Goal: Information Seeking & Learning: Learn about a topic

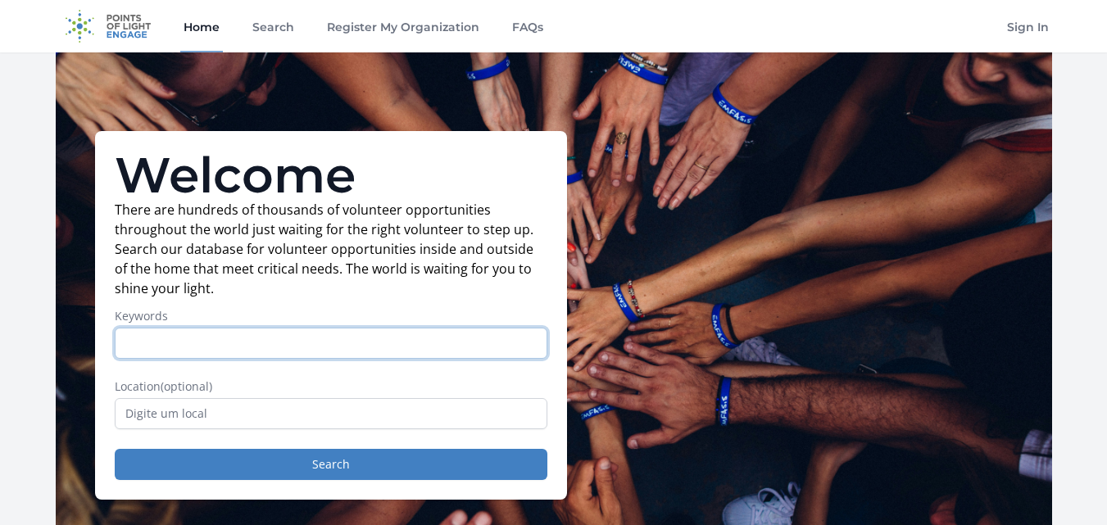
click at [355, 334] on input "Keywords" at bounding box center [331, 343] width 433 height 31
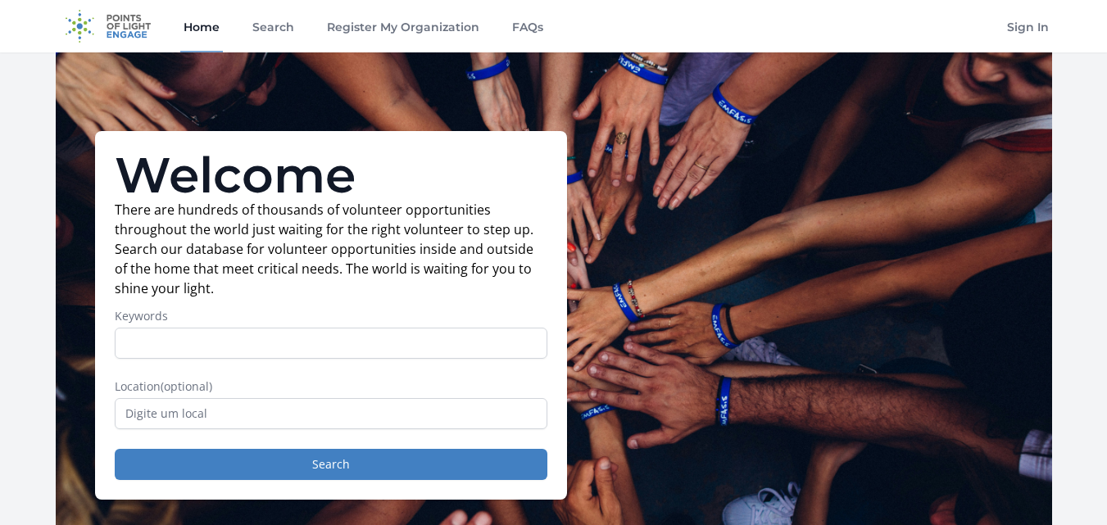
click at [348, 285] on p "There are hundreds of thousands of volunteer opportunities throughout the world…" at bounding box center [331, 249] width 433 height 98
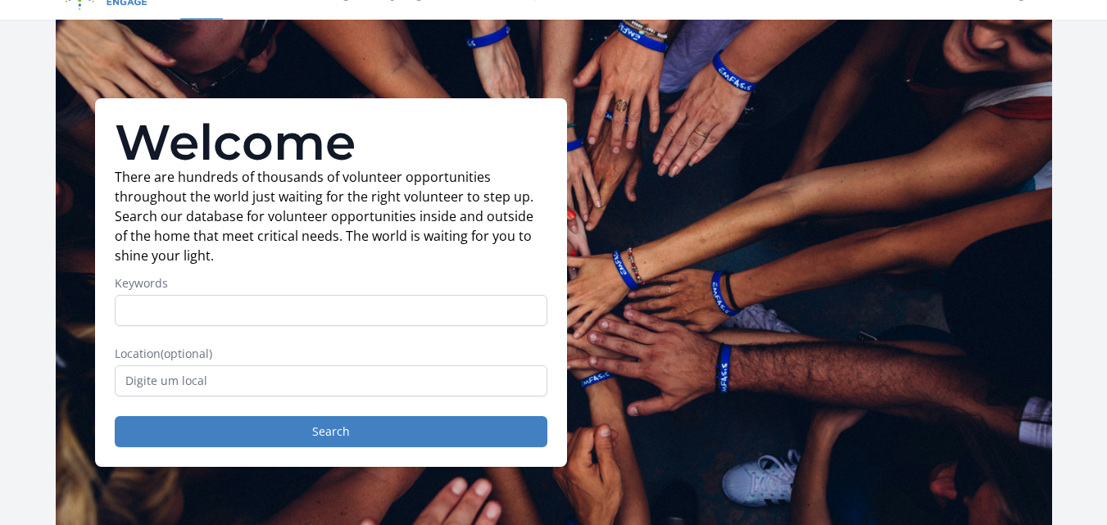
scroll to position [164, 0]
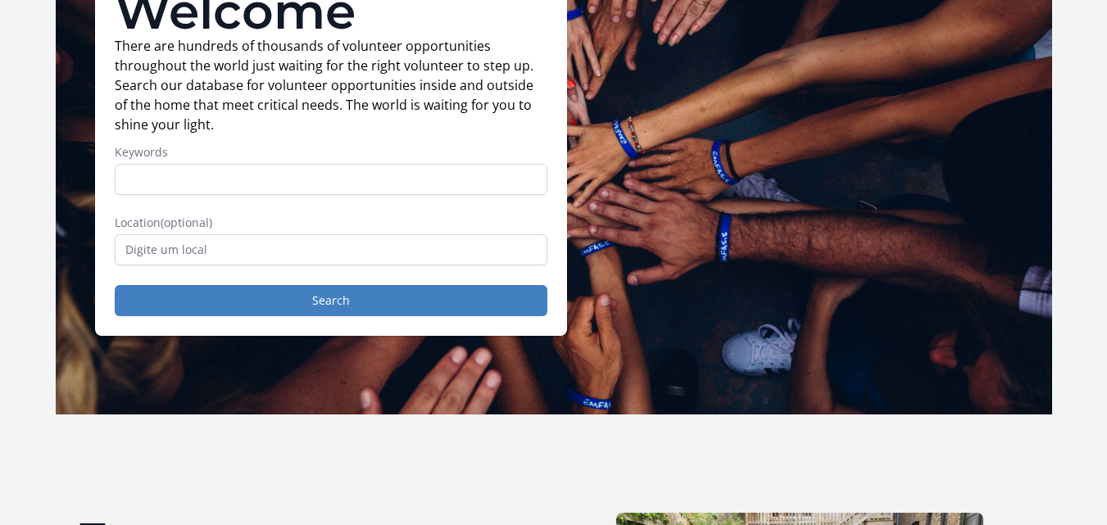
click at [479, 230] on label "Location (optional)" at bounding box center [331, 223] width 433 height 16
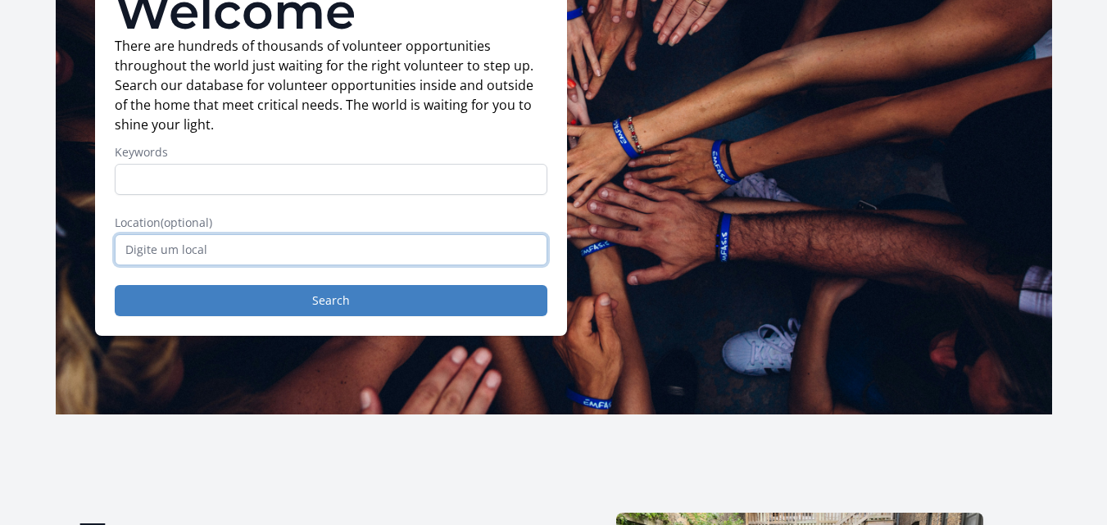
click at [475, 257] on input "text" at bounding box center [331, 249] width 433 height 31
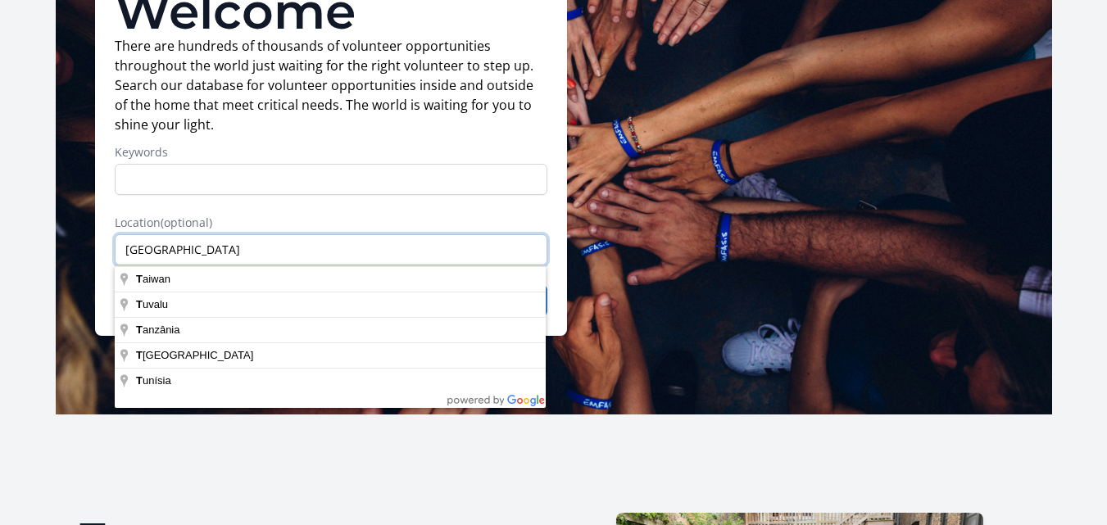
type input "Toronto"
click at [531, 218] on label "Location (optional)" at bounding box center [331, 223] width 433 height 16
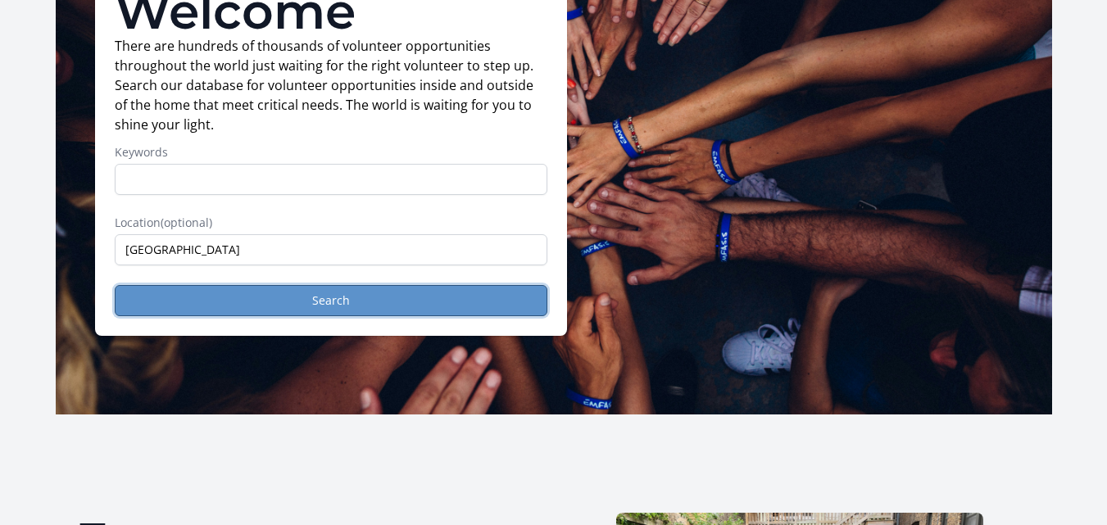
click at [515, 301] on button "Search" at bounding box center [331, 300] width 433 height 31
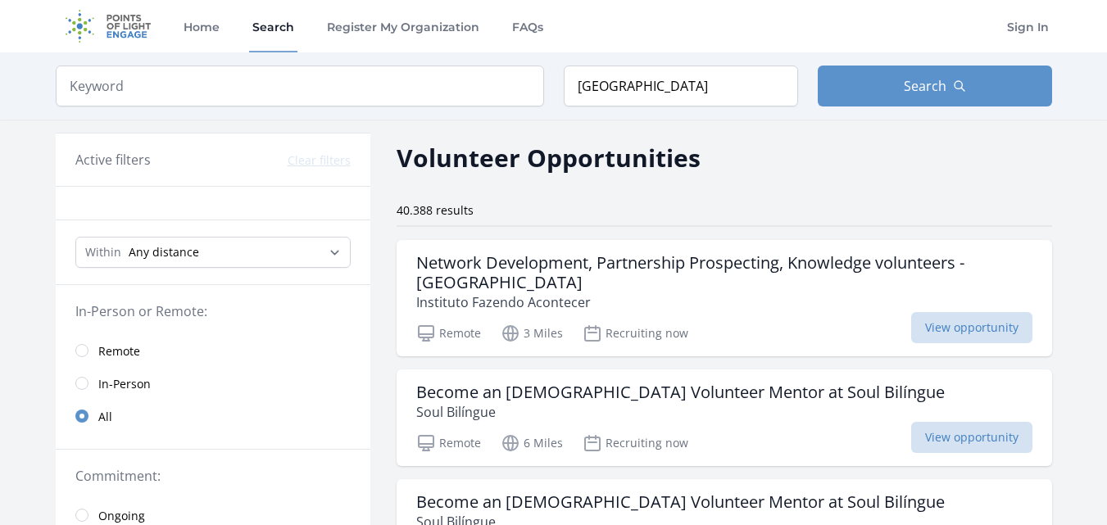
click at [612, 169] on h2 "Volunteer Opportunities" at bounding box center [549, 157] width 304 height 37
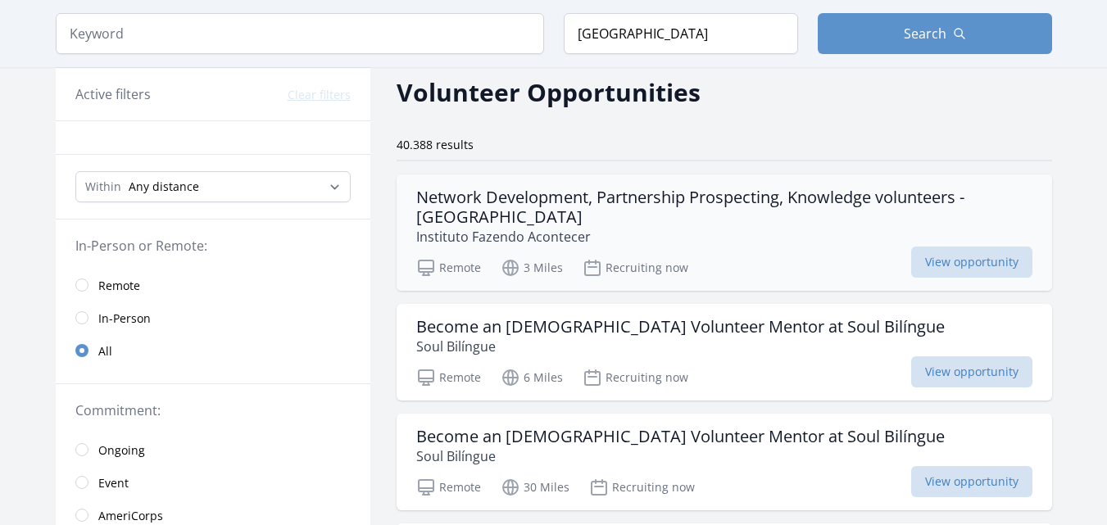
scroll to position [33, 0]
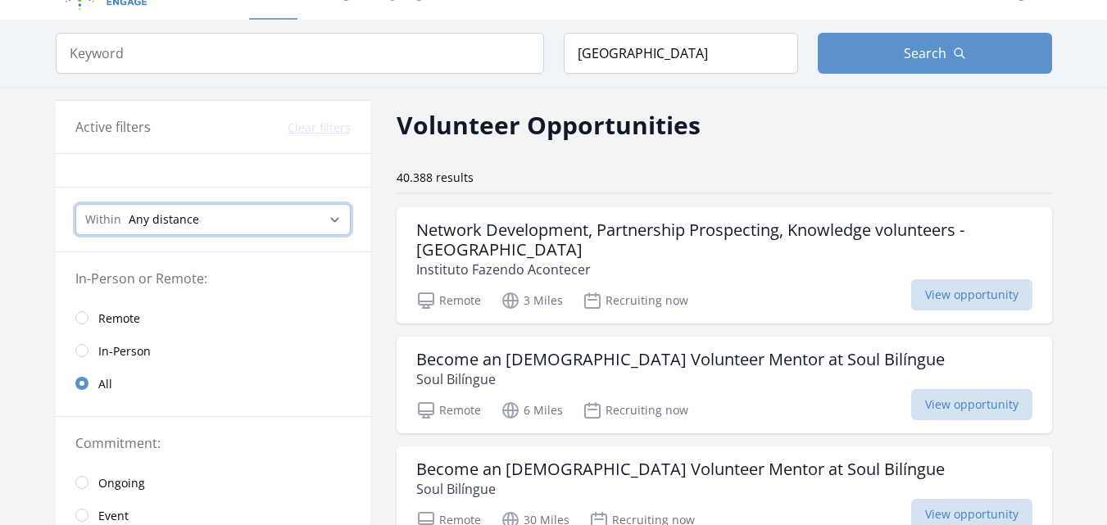
click at [303, 226] on select "Any distance , 5 Miles , 20 Miles , 50 Miles , 100 Miles" at bounding box center [212, 219] width 275 height 31
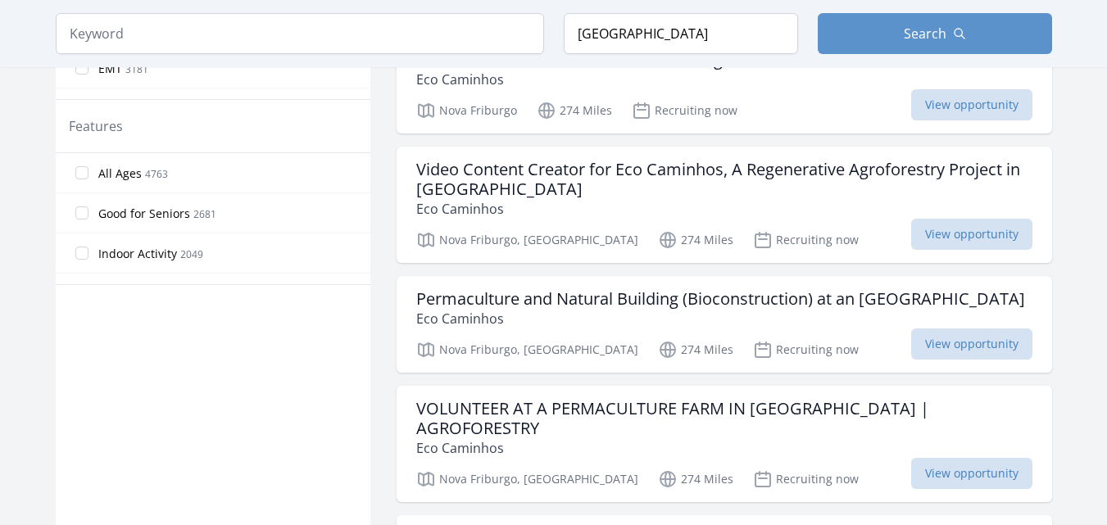
scroll to position [984, 0]
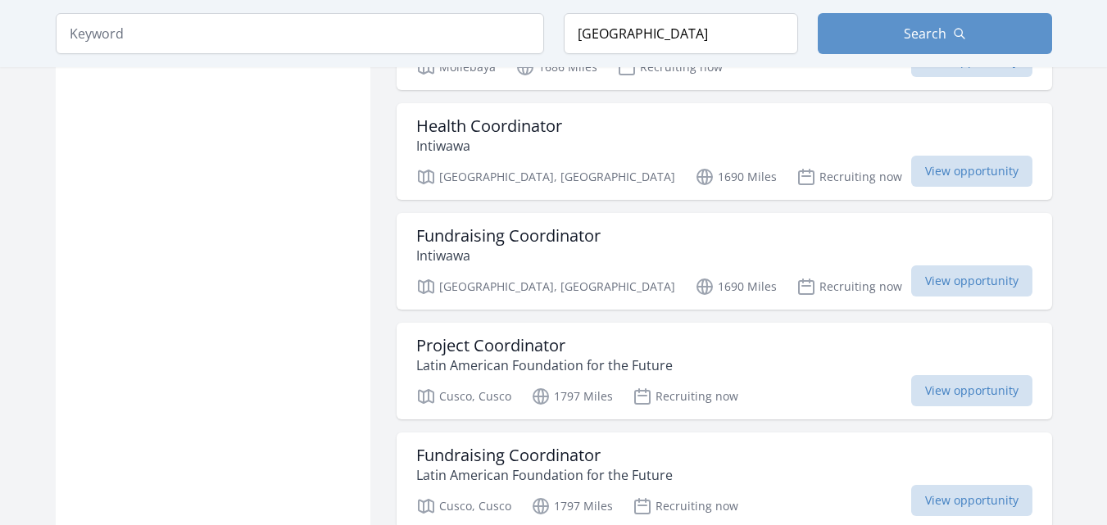
scroll to position [4151, 0]
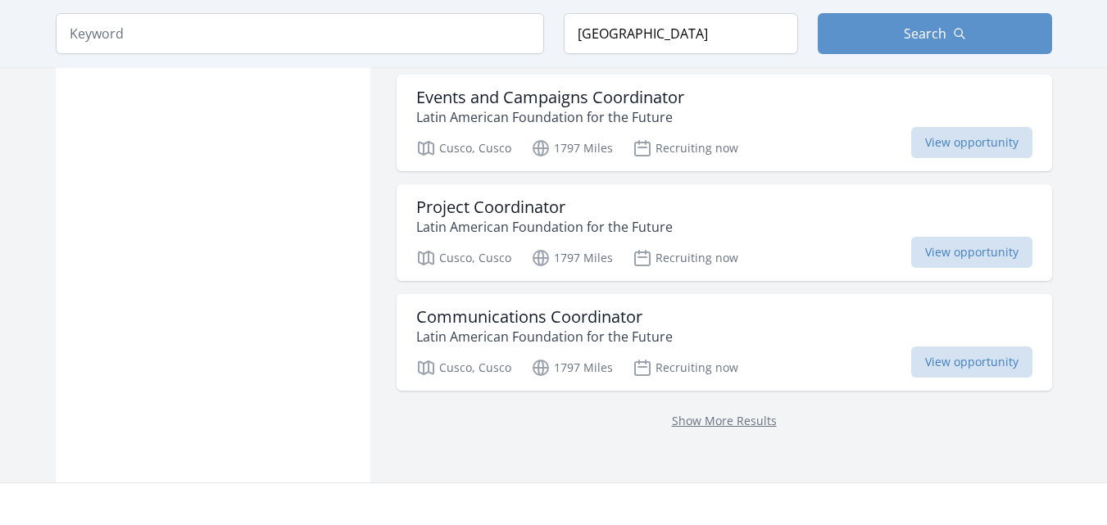
scroll to position [4637, 0]
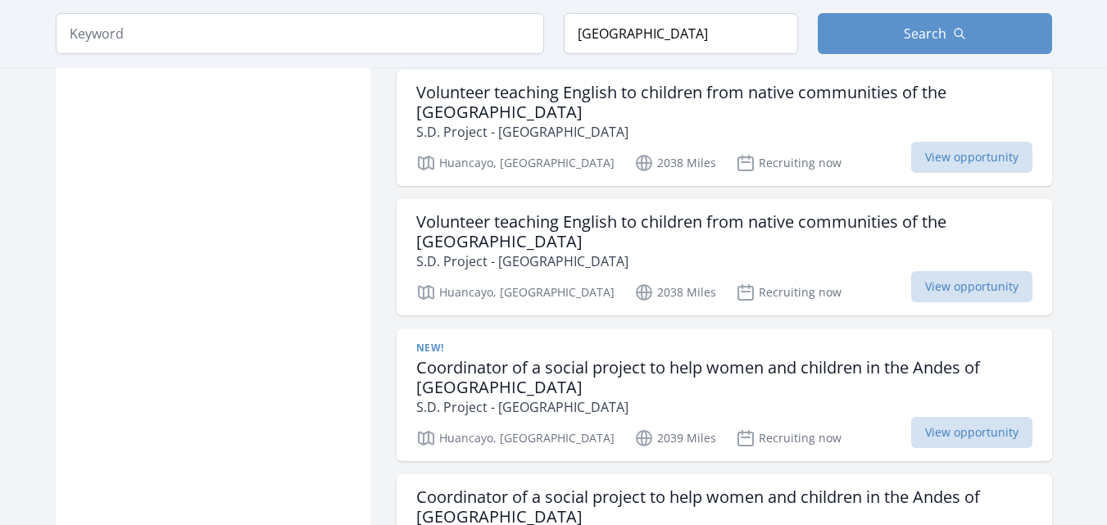
scroll to position [7056, 0]
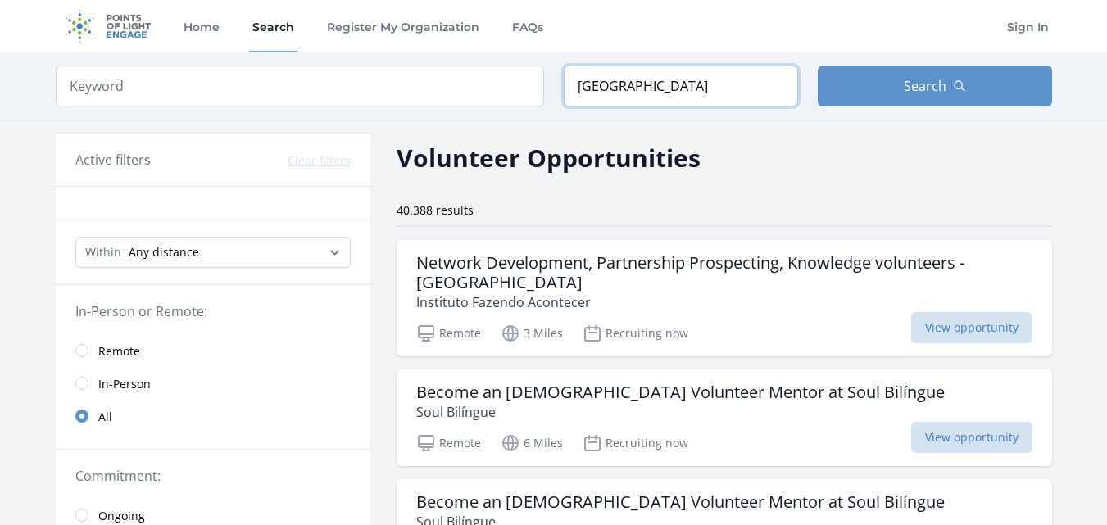
click at [666, 89] on input "Toronto" at bounding box center [681, 86] width 234 height 41
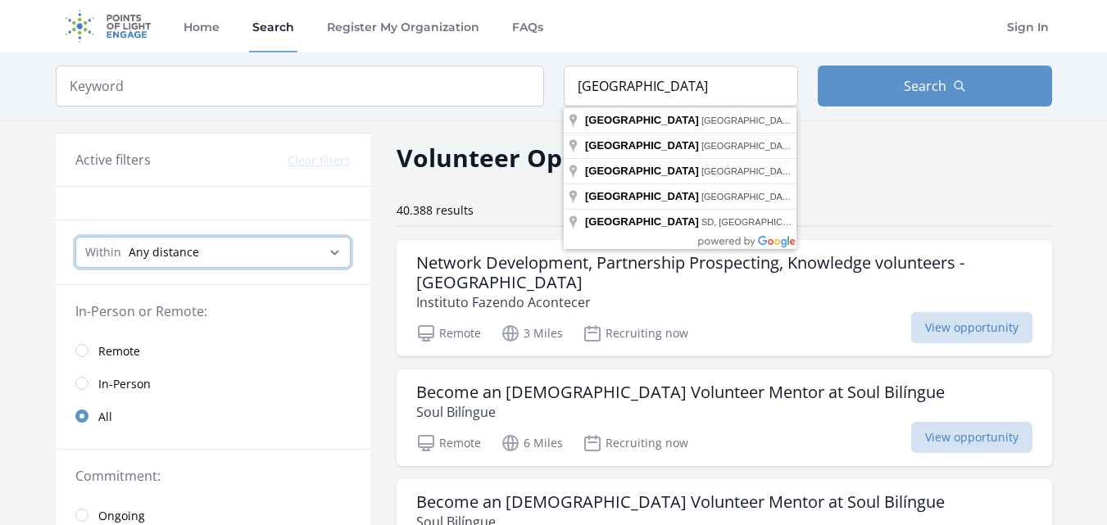
click at [286, 261] on select "Any distance , 5 Miles , 20 Miles , 50 Miles , 100 Miles" at bounding box center [212, 252] width 275 height 31
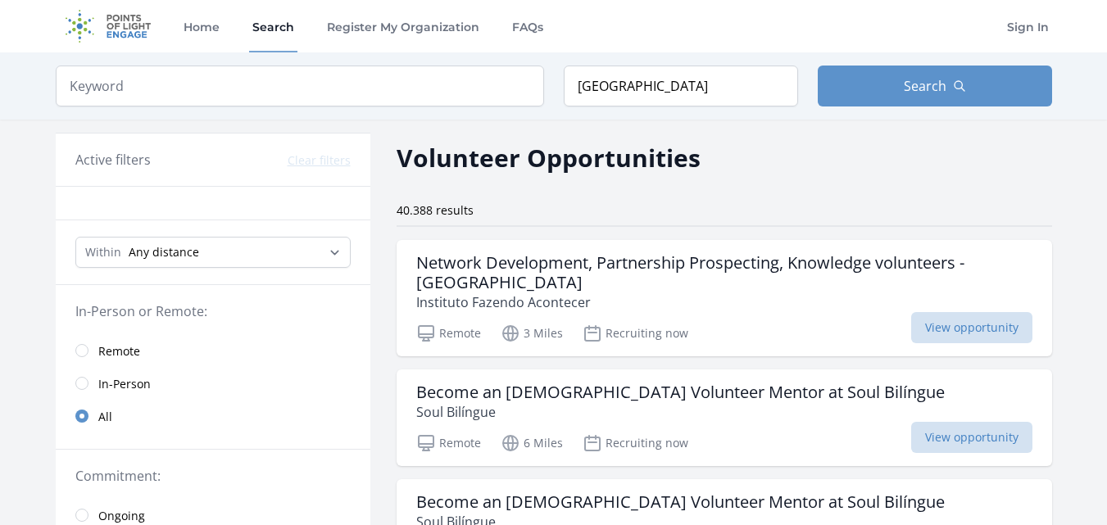
click at [402, 226] on div "40.388 results" at bounding box center [725, 214] width 656 height 25
click at [83, 383] on input "radio" at bounding box center [81, 383] width 13 height 13
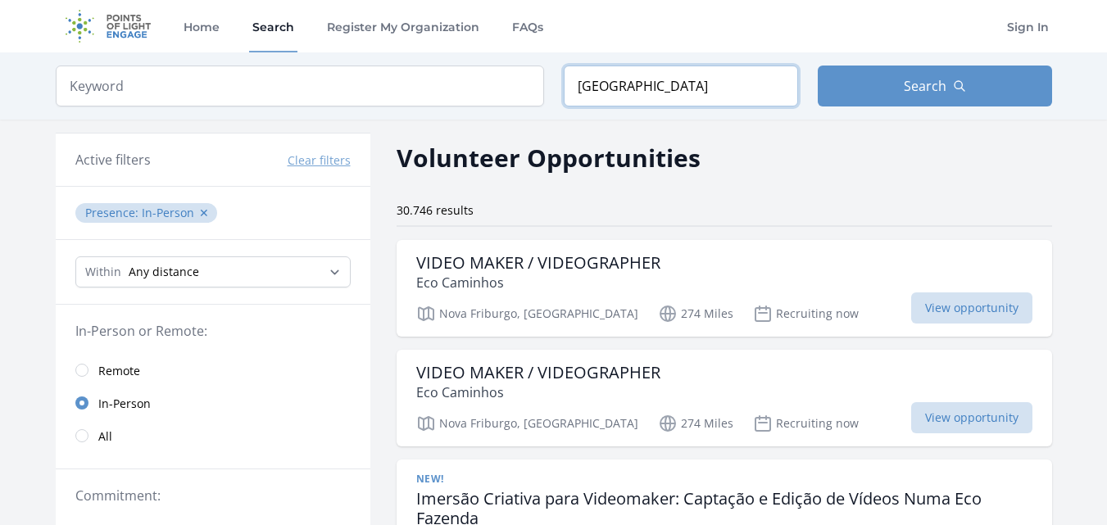
click at [628, 98] on input "Toronto" at bounding box center [681, 86] width 234 height 41
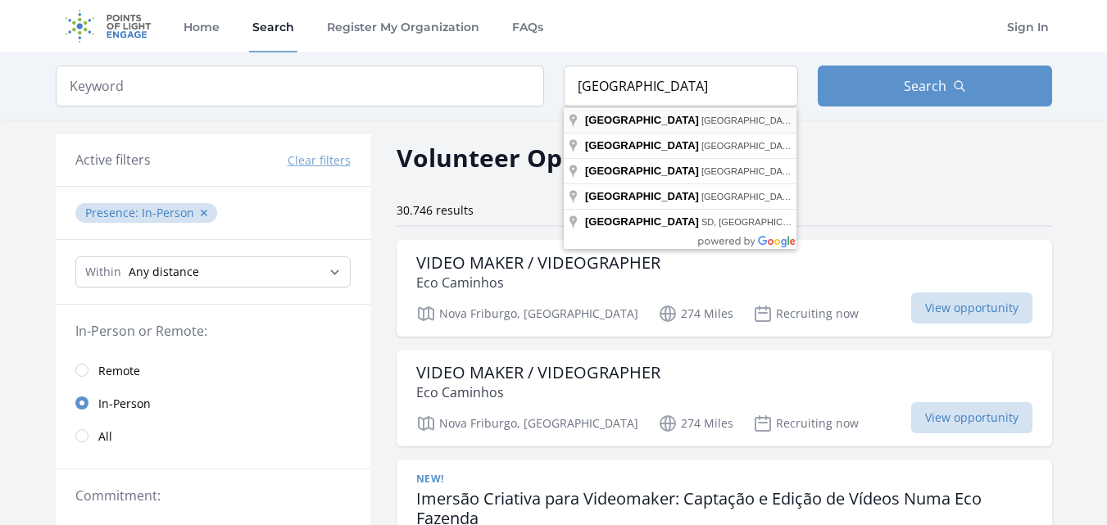
type input "Toronto, ON, Canadá"
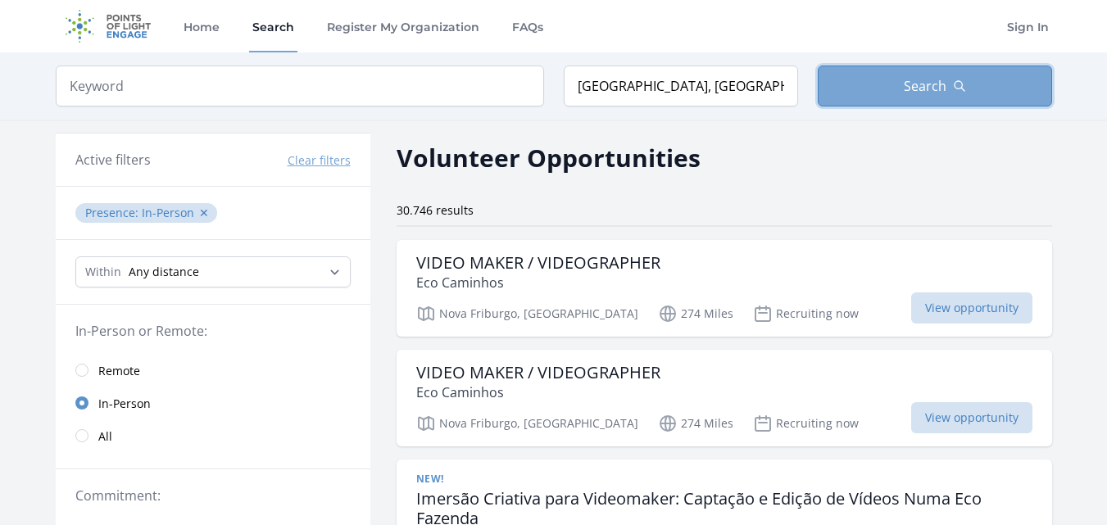
click at [882, 85] on button "Search" at bounding box center [935, 86] width 234 height 41
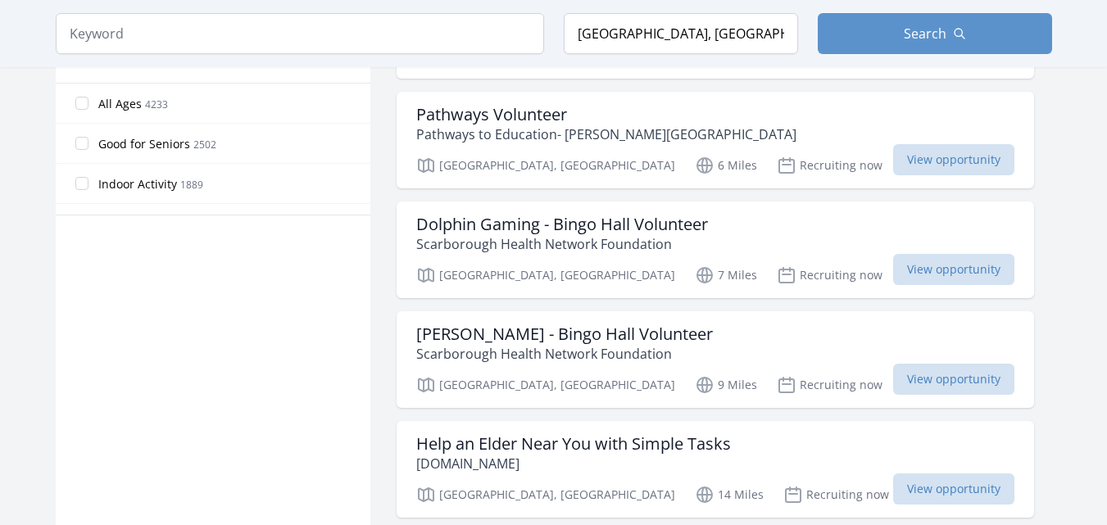
scroll to position [1020, 0]
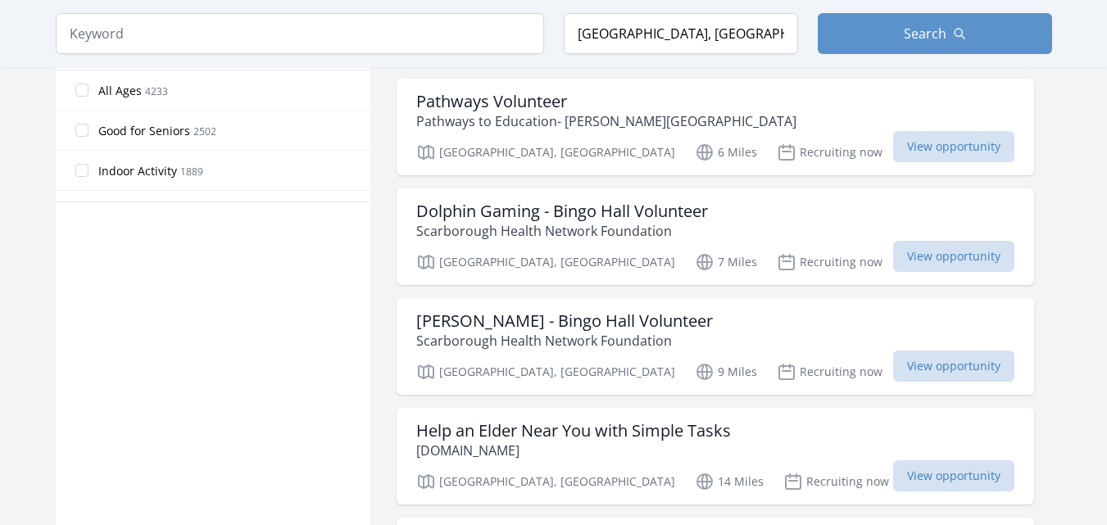
click at [1102, 273] on main "Keyword Location Toronto, ON, Canadá Search Active filters Clear filters" at bounding box center [553, 253] width 1107 height 2443
click at [1058, 193] on div "Active filters Clear filters Presence : In-Person ✕ Within Any distance , 5 Mil…" at bounding box center [554, 287] width 1049 height 2376
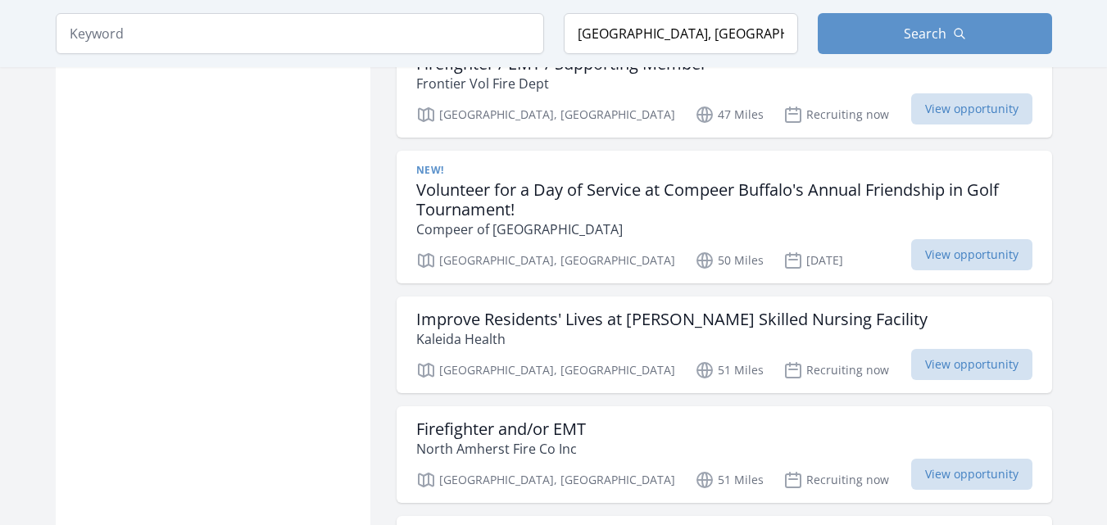
scroll to position [3373, 0]
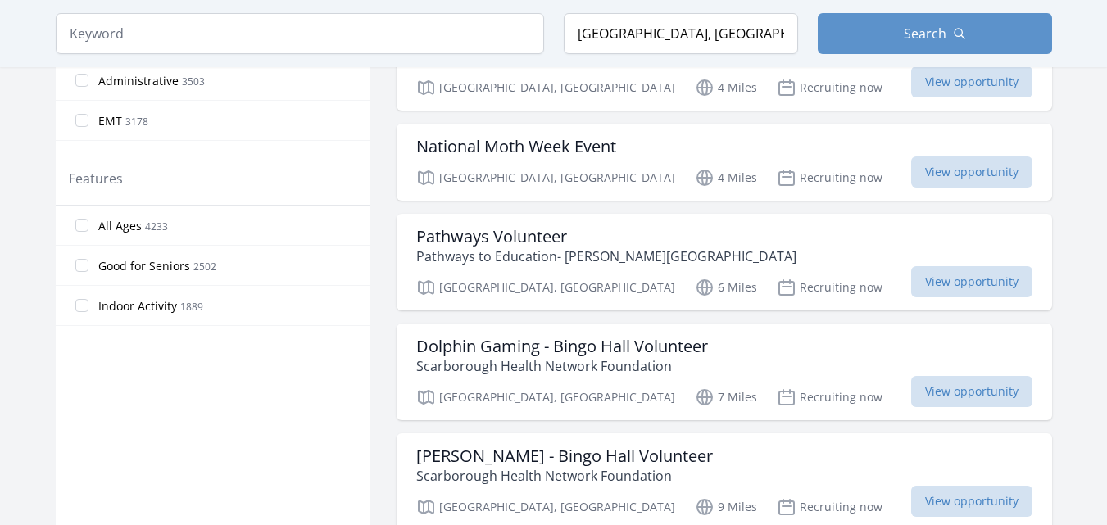
scroll to position [918, 0]
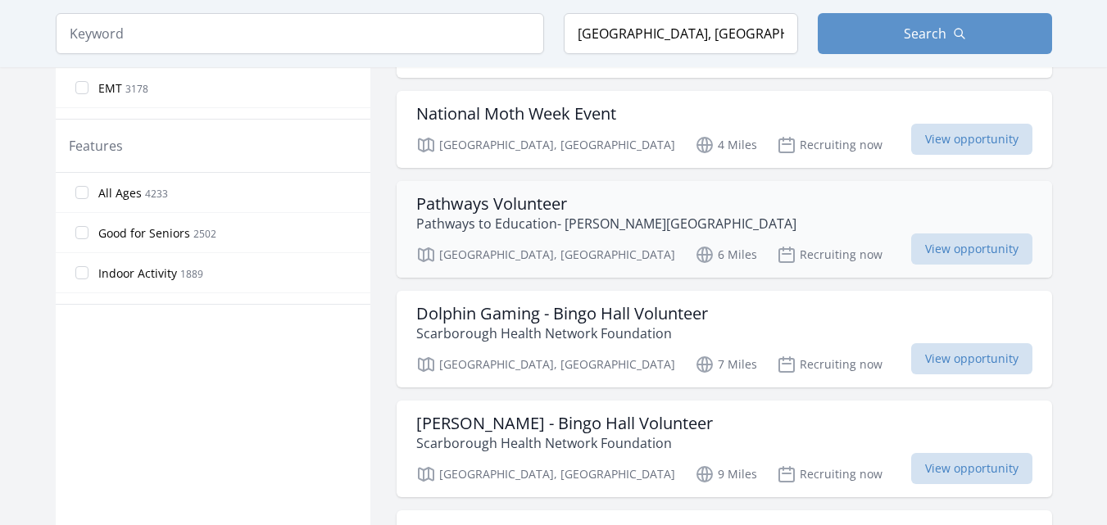
click at [497, 210] on h3 "Pathways Volunteer" at bounding box center [606, 204] width 380 height 20
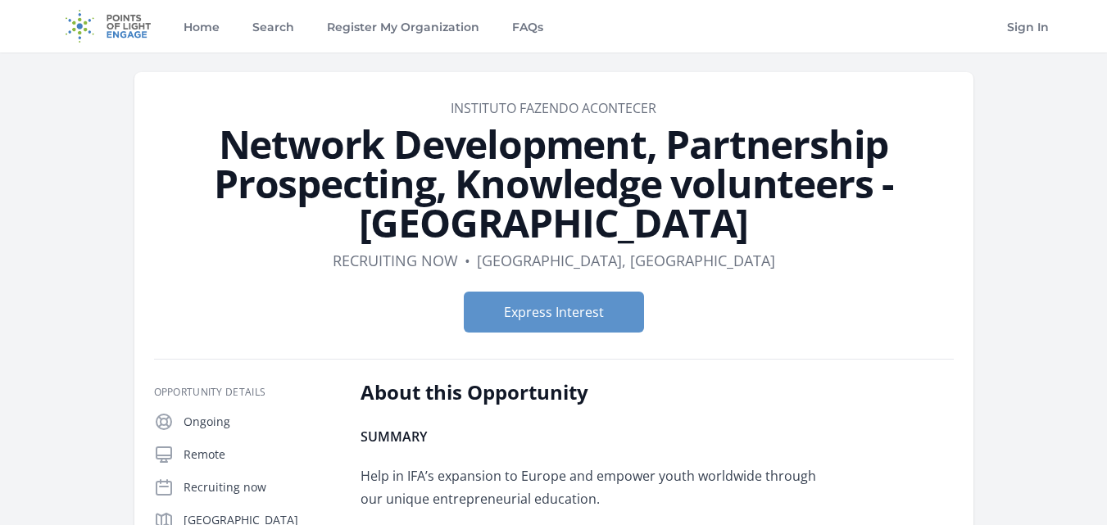
click at [824, 233] on h1 "Network Development, Partnership Prospecting, Knowledge volunteers - Europe" at bounding box center [554, 184] width 800 height 118
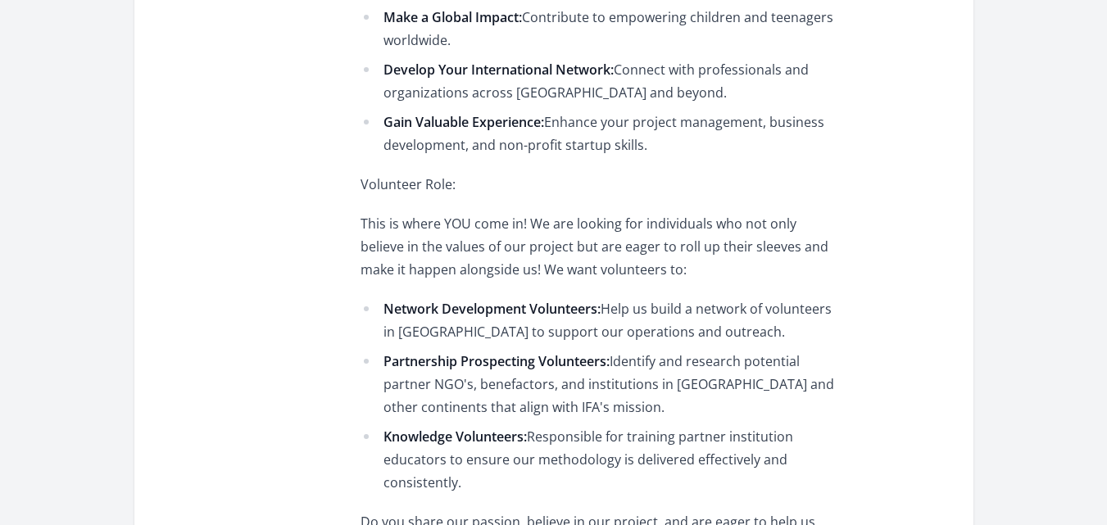
scroll to position [1148, 0]
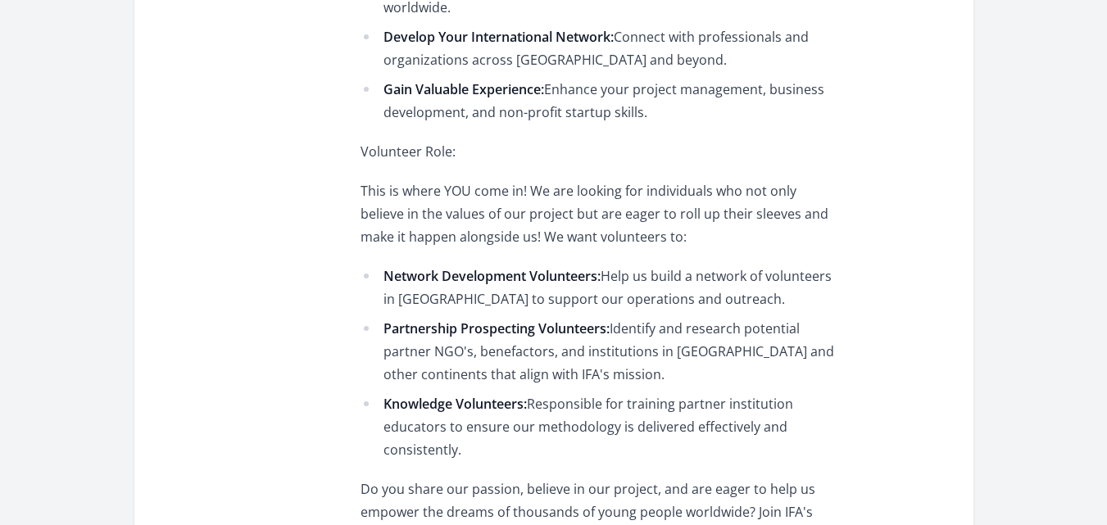
click at [655, 393] on li "Knowledge Volunteers: Responsible for training partner institution educators to…" at bounding box center [600, 427] width 479 height 69
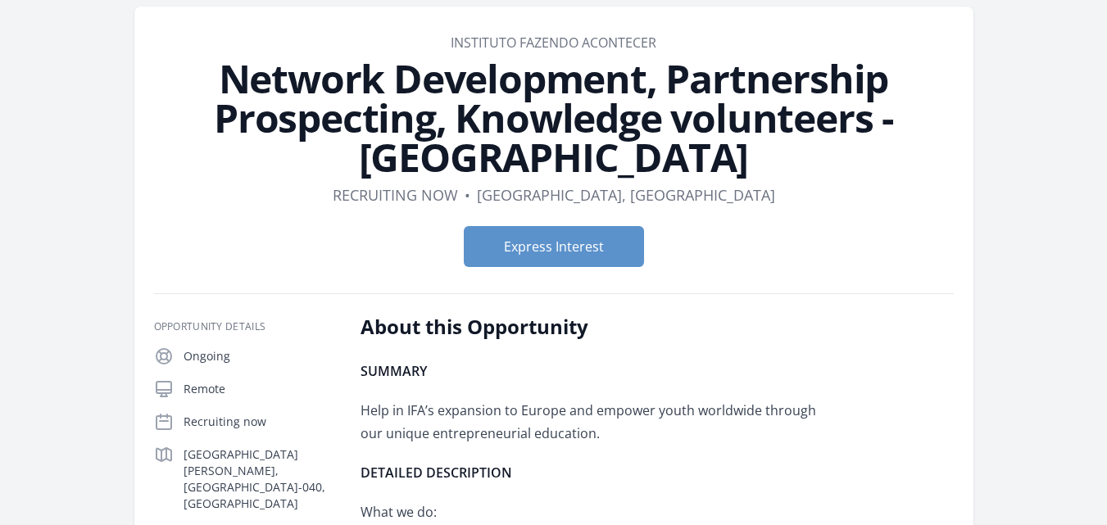
scroll to position [33, 0]
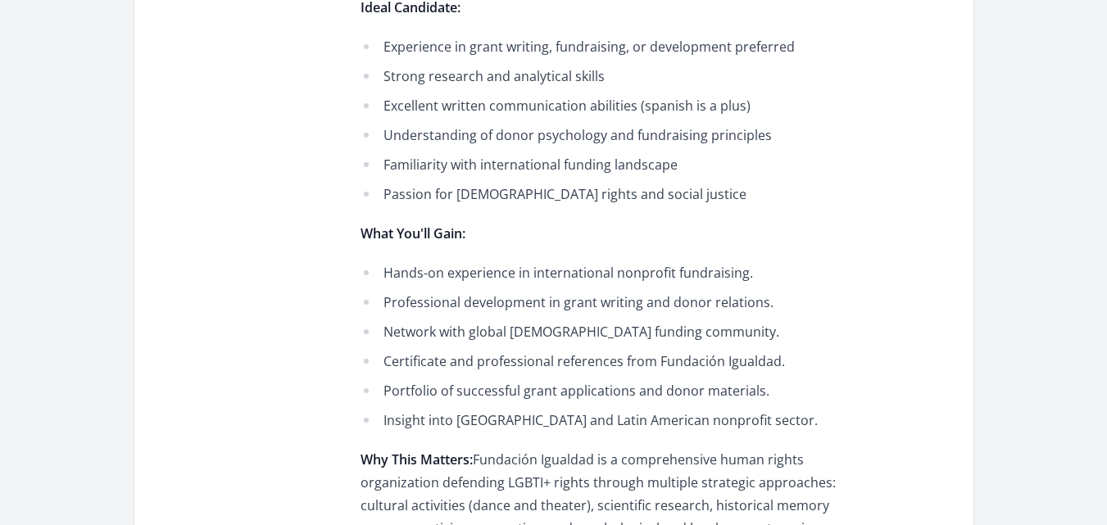
scroll to position [918, 0]
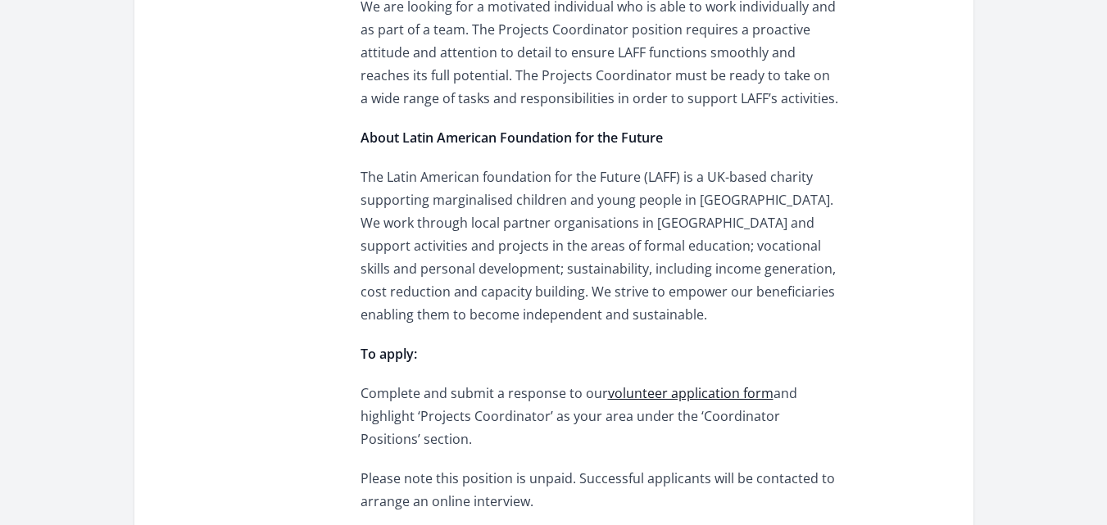
scroll to position [2377, 0]
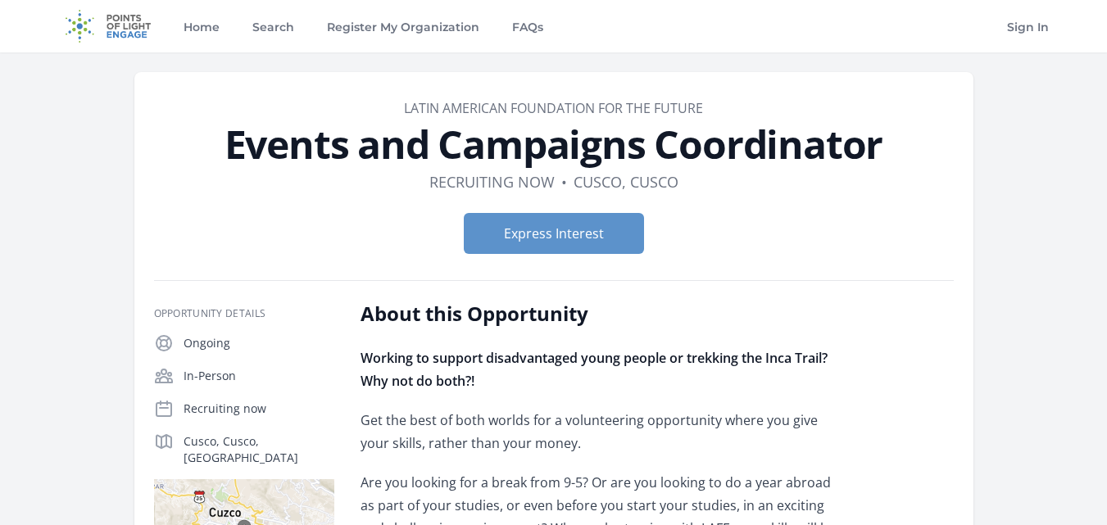
scroll to position [33, 0]
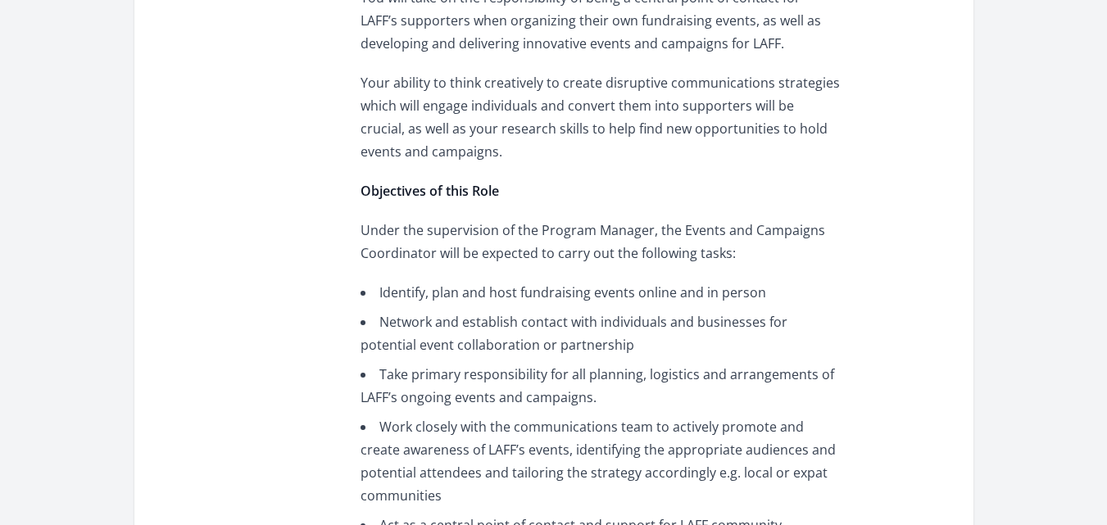
scroll to position [1115, 0]
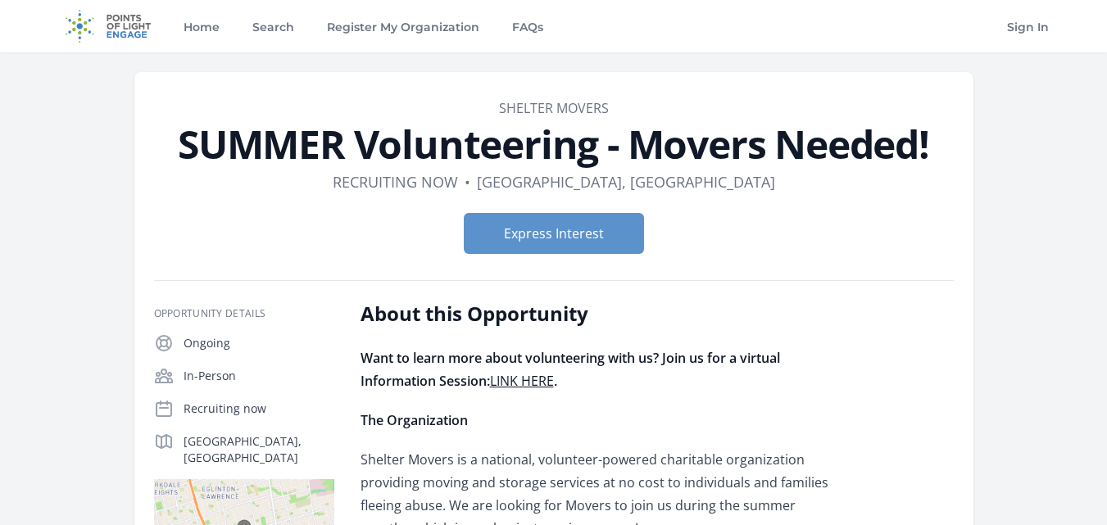
click at [602, 469] on p "Shelter Movers is a national, volunteer-powered charitable organization providi…" at bounding box center [600, 494] width 479 height 92
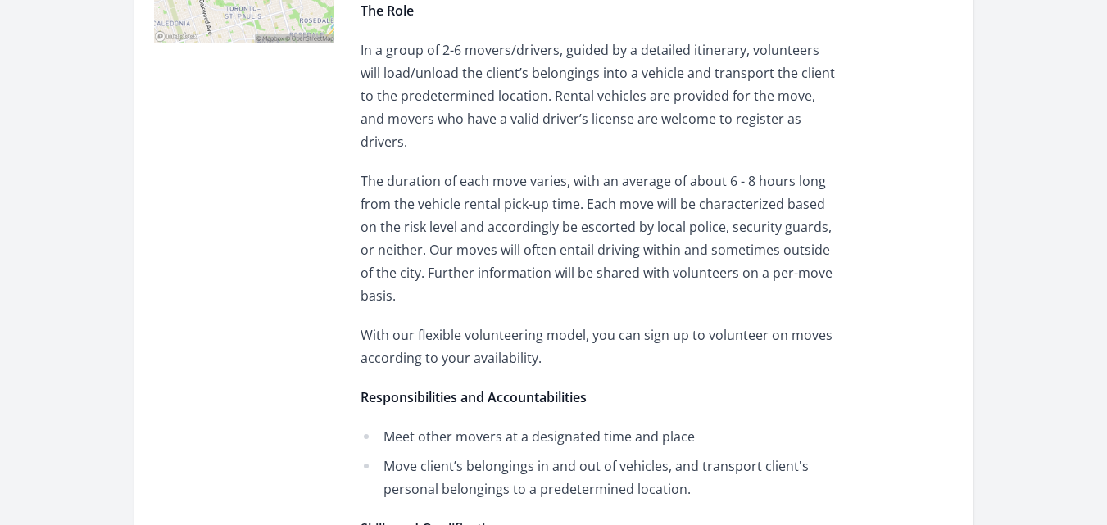
scroll to position [590, 0]
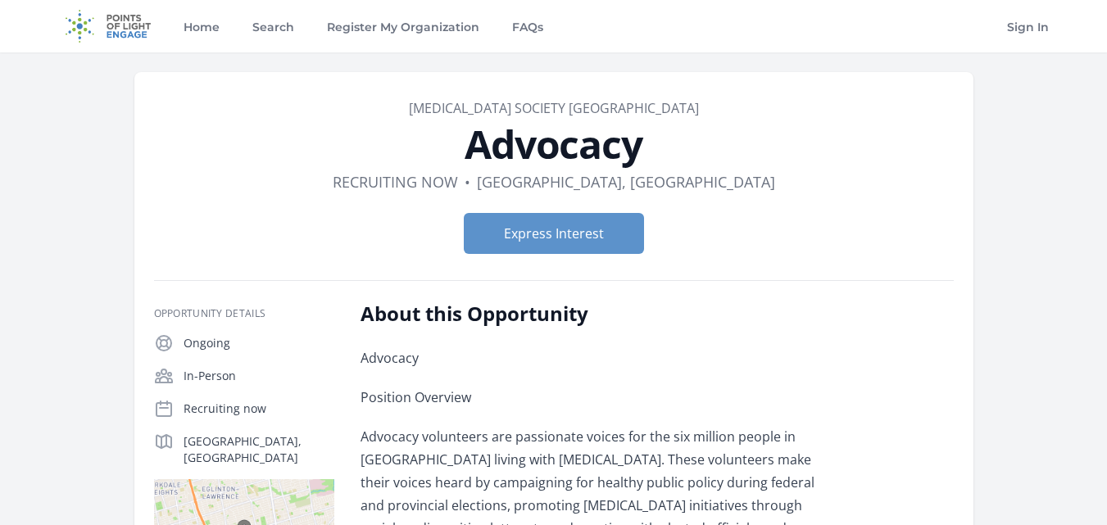
click at [616, 445] on p "Advocacy volunteers are passionate voices for the six million people in [GEOGRA…" at bounding box center [600, 505] width 479 height 161
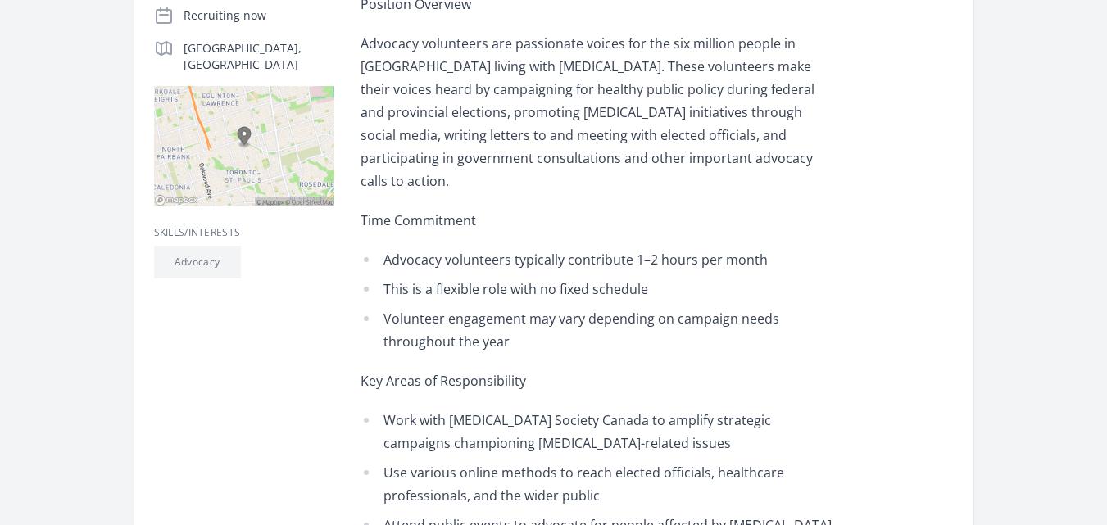
scroll to position [361, 0]
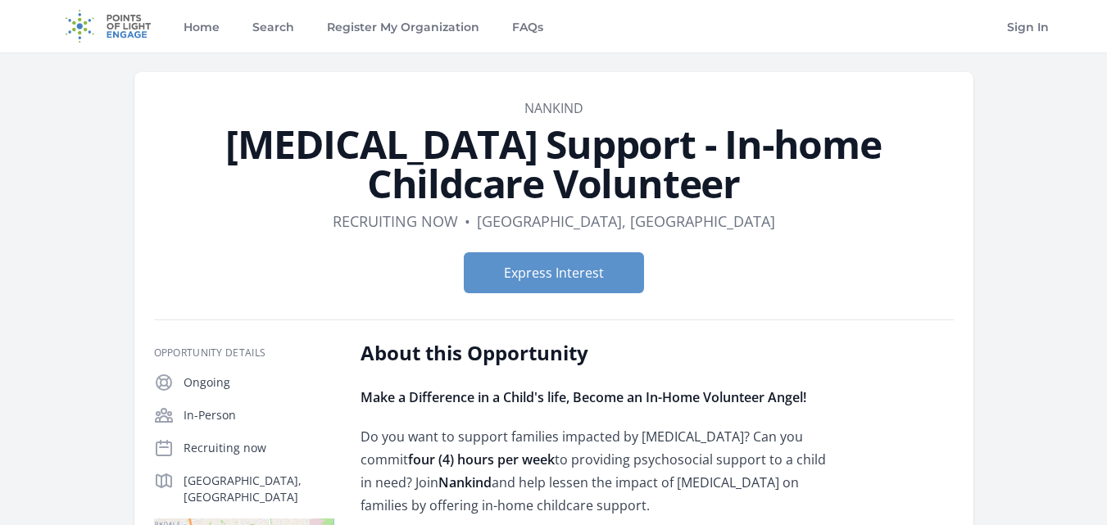
click at [626, 451] on p "Do you want to support families impacted by [MEDICAL_DATA]? Can you commit four…" at bounding box center [600, 471] width 479 height 92
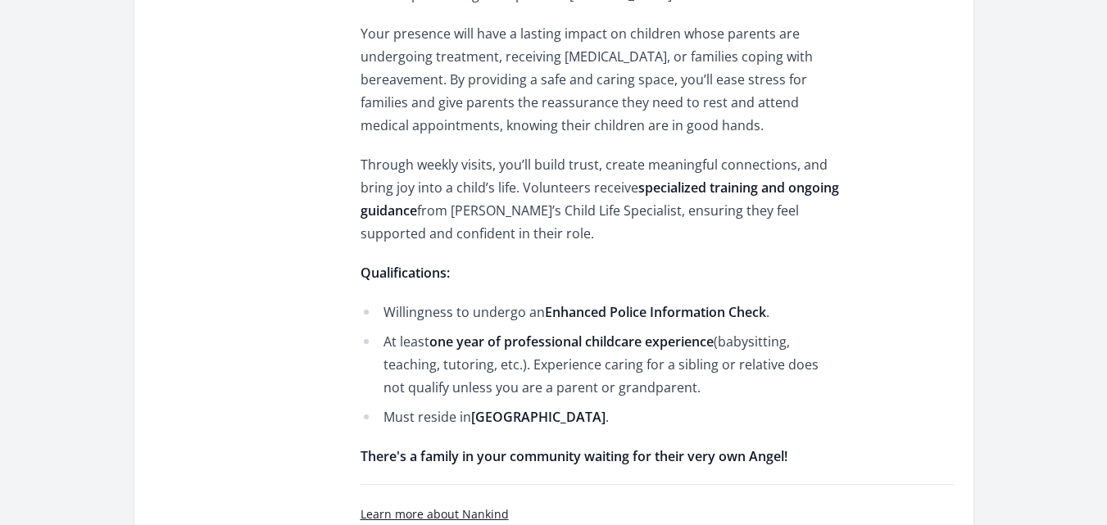
scroll to position [951, 0]
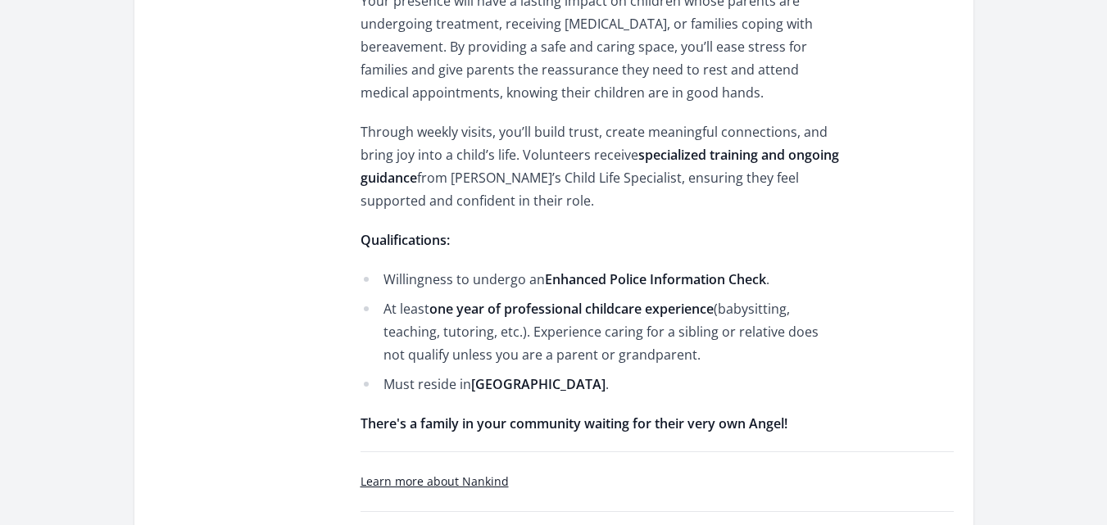
click at [672, 388] on li "Must reside in [GEOGRAPHIC_DATA] ." at bounding box center [600, 384] width 479 height 23
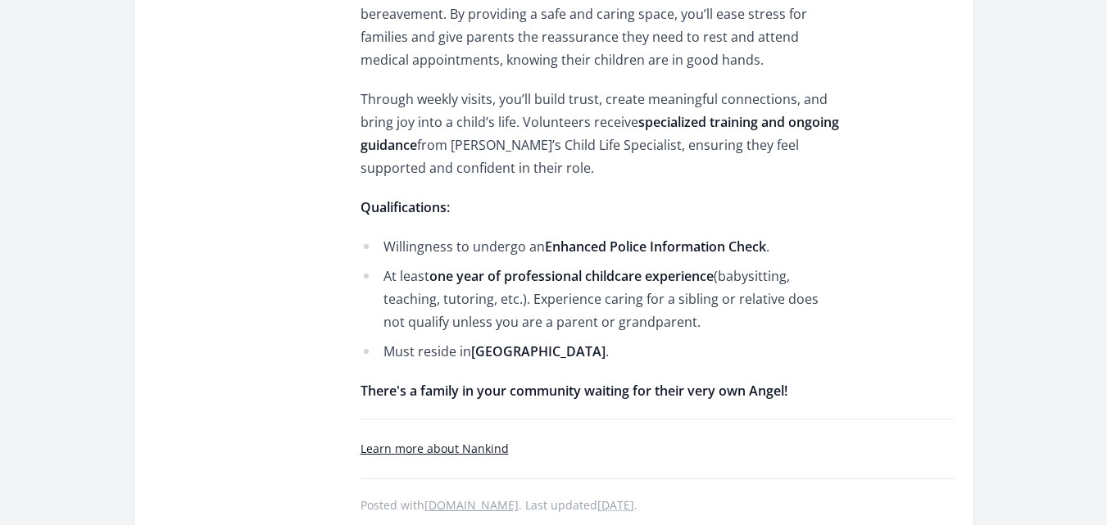
scroll to position [1016, 0]
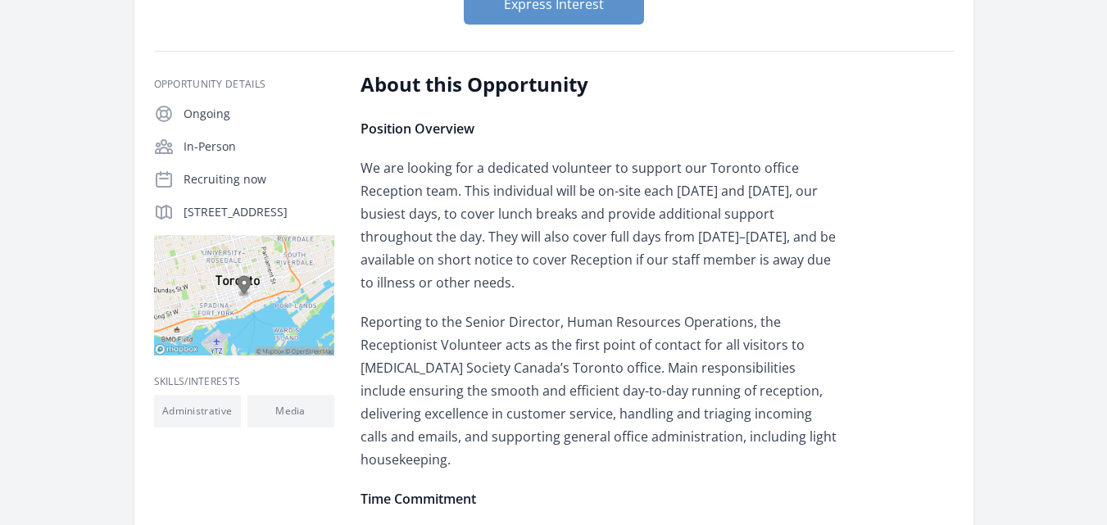
scroll to position [262, 0]
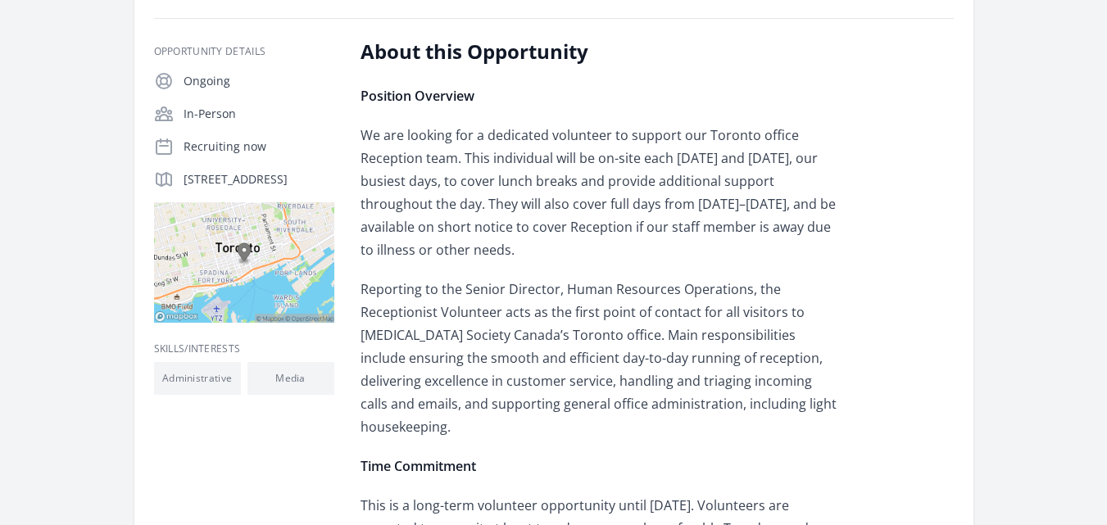
click at [441, 336] on p "Reporting to the Senior Director, Human Resources Operations, the Receptionist …" at bounding box center [600, 358] width 479 height 161
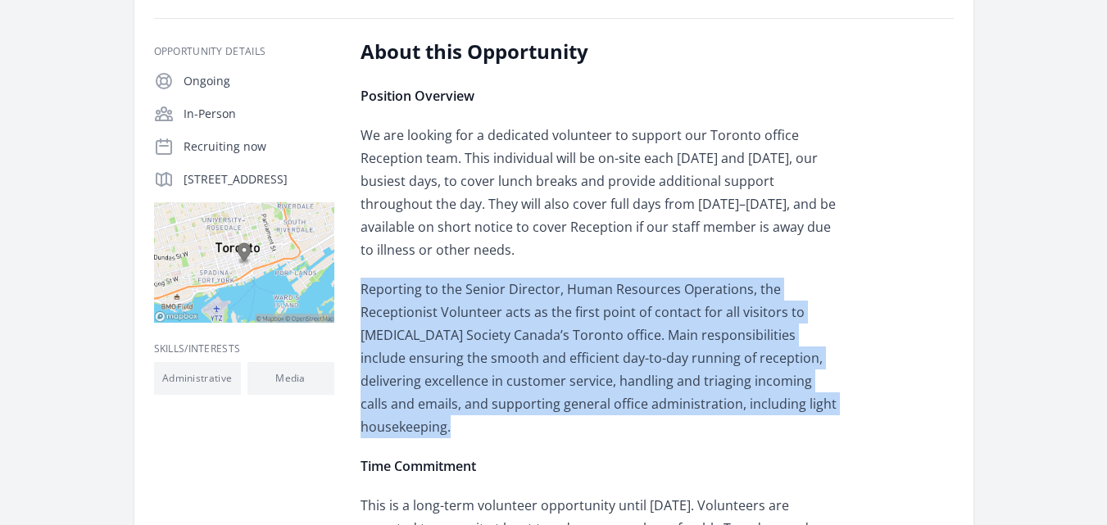
click at [441, 336] on p "Reporting to the Senior Director, Human Resources Operations, the Receptionist …" at bounding box center [600, 358] width 479 height 161
click at [587, 361] on p "Reporting to the Senior Director, Human Resources Operations, the Receptionist …" at bounding box center [600, 358] width 479 height 161
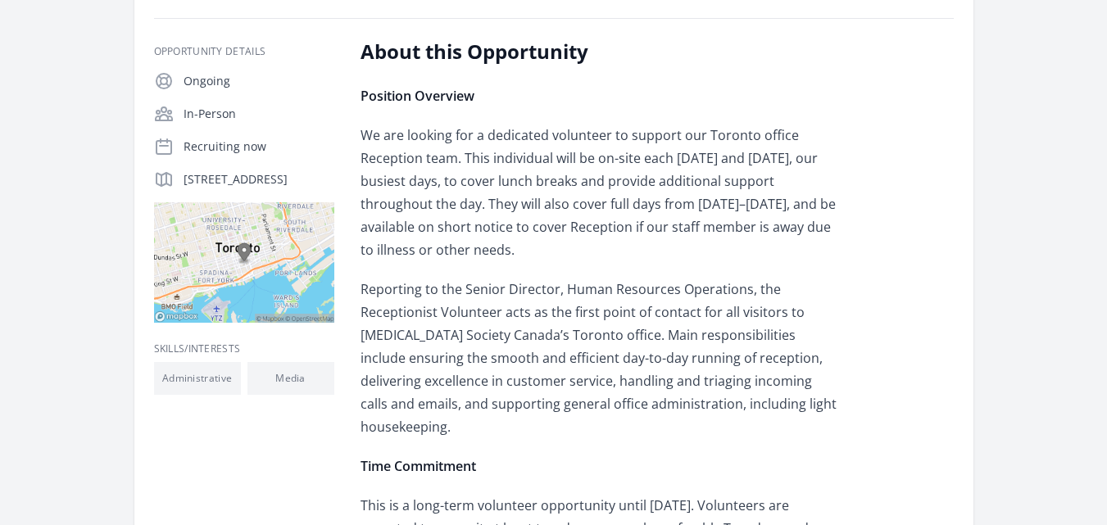
click at [617, 382] on p "Reporting to the Senior Director, Human Resources Operations, the Receptionist …" at bounding box center [600, 358] width 479 height 161
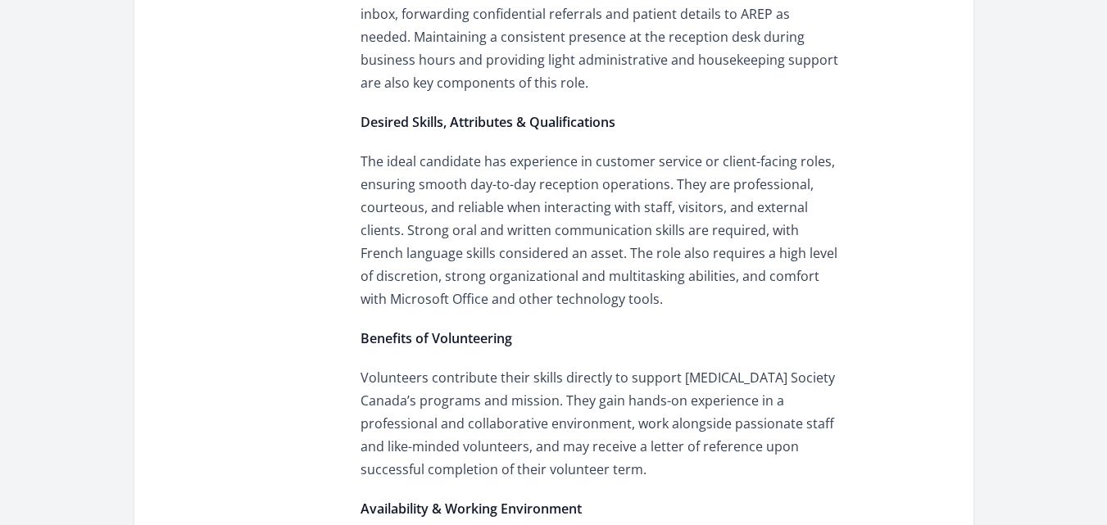
scroll to position [1148, 0]
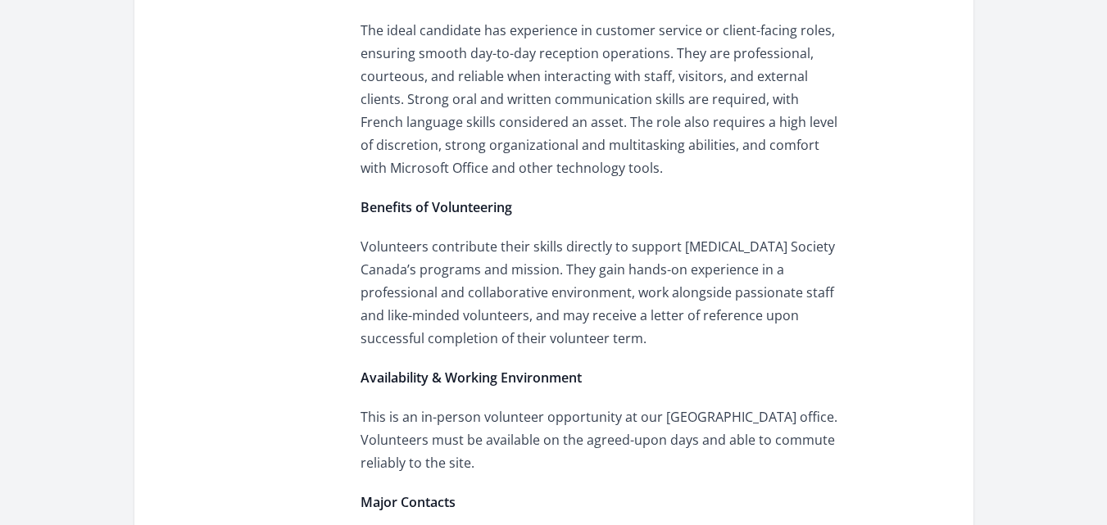
click at [609, 196] on p "Benefits of Volunteering" at bounding box center [600, 207] width 479 height 23
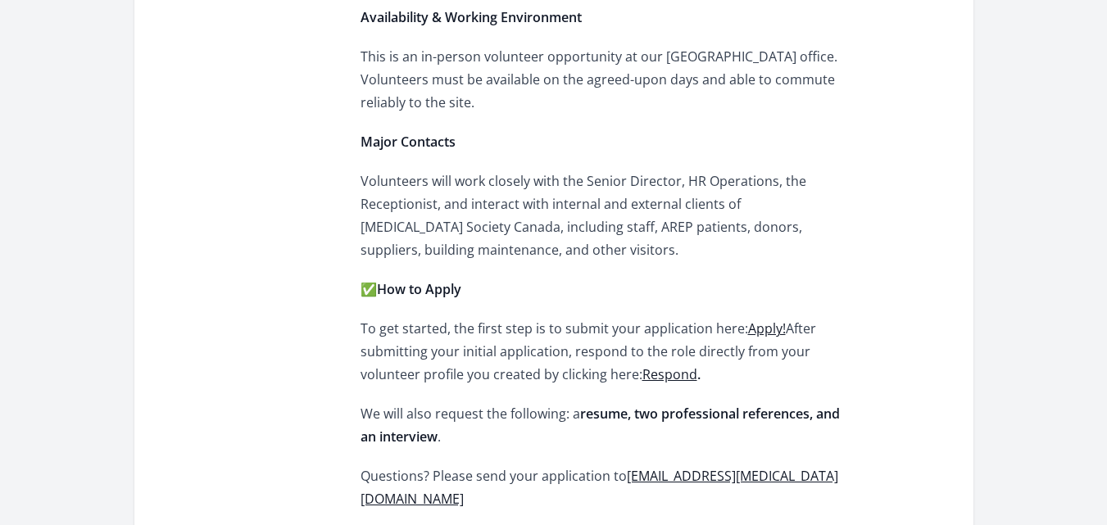
scroll to position [1574, 0]
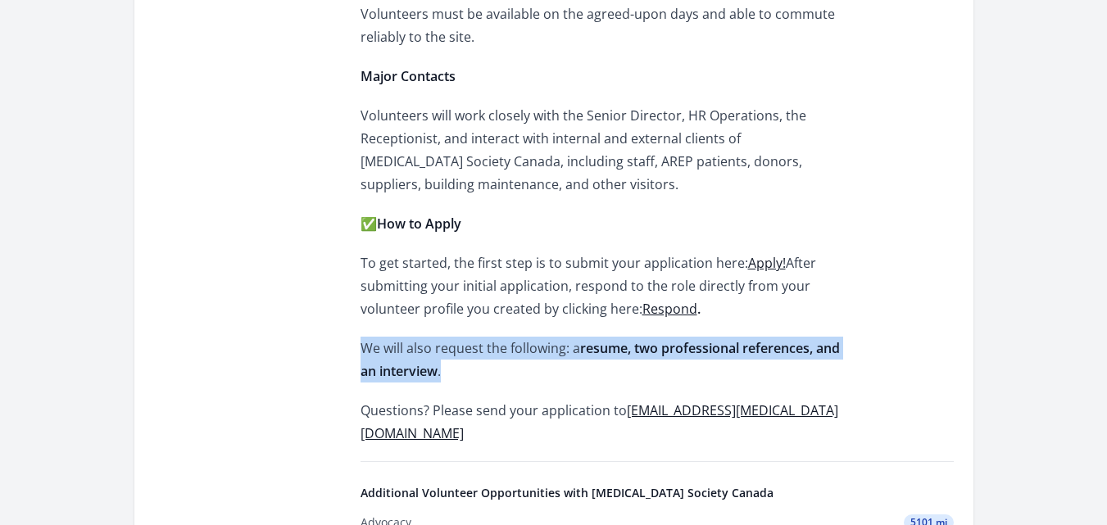
drag, startPoint x: 448, startPoint y: 347, endPoint x: 364, endPoint y: 331, distance: 85.8
click at [364, 337] on p "We will also request the following: a resume, two professional references, and …" at bounding box center [600, 360] width 479 height 46
copy p "We will also request the following: a resume, two professional references, and …"
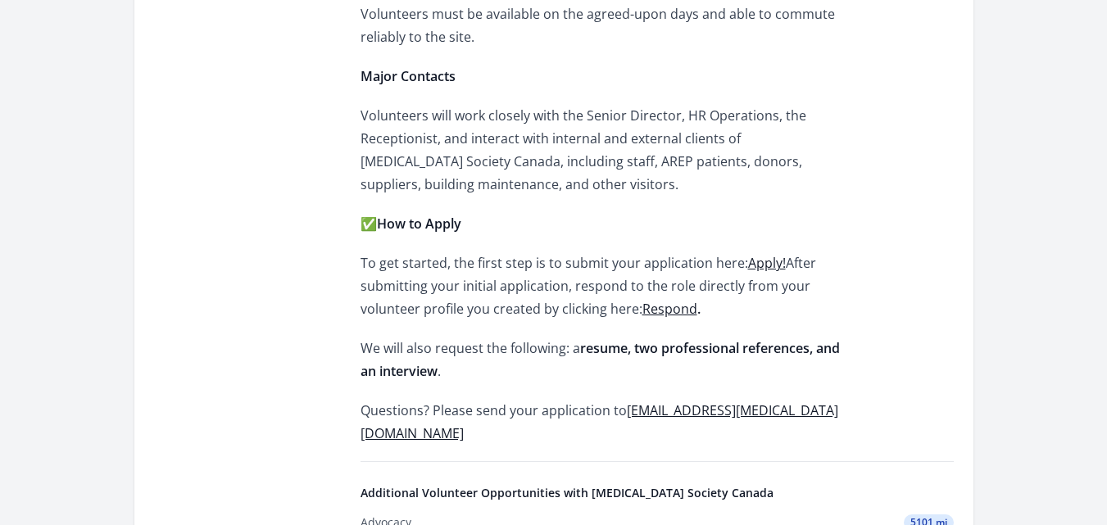
click at [495, 286] on p "To get started, the first step is to submit your application here: Apply! After…" at bounding box center [600, 286] width 479 height 69
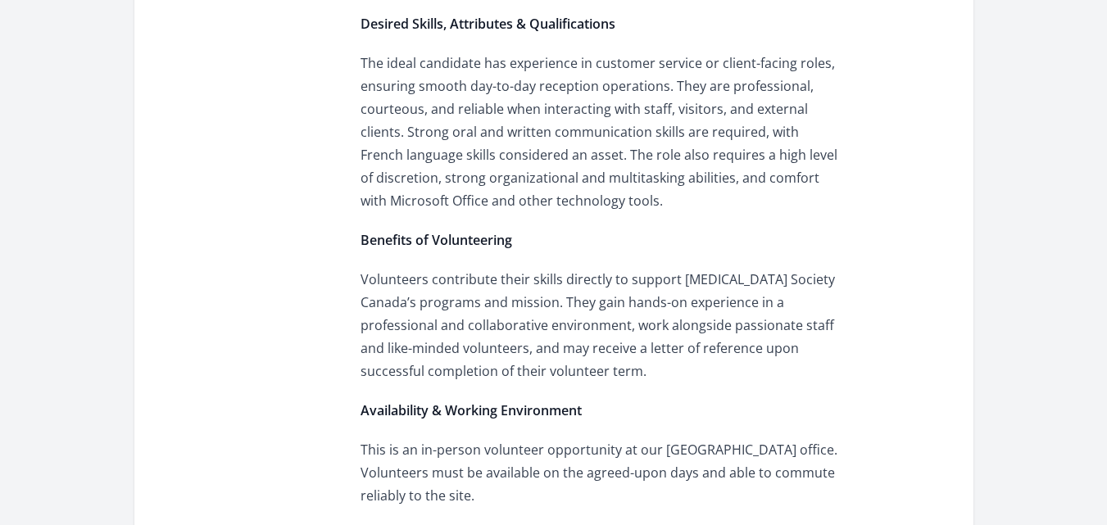
scroll to position [1082, 0]
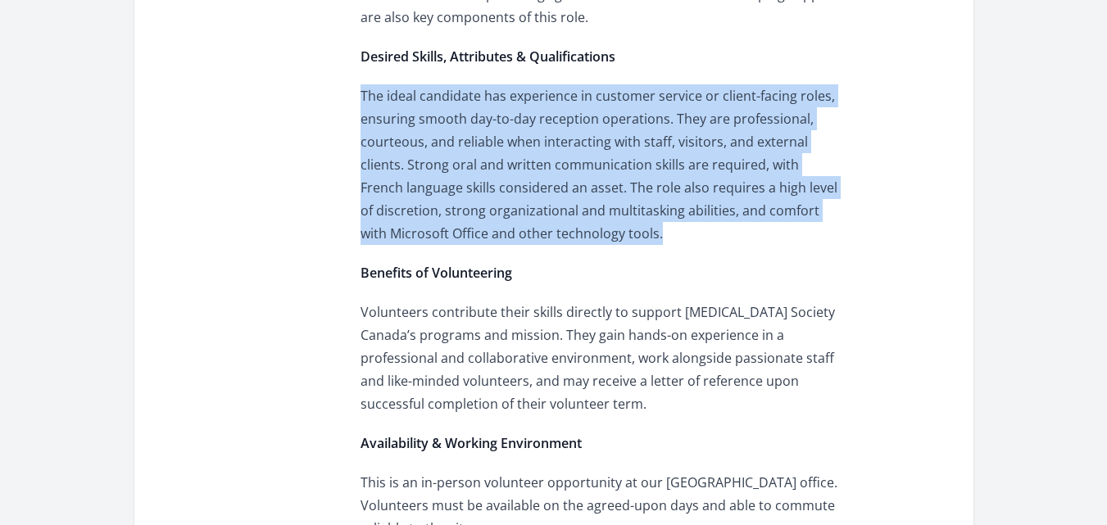
drag, startPoint x: 628, startPoint y: 221, endPoint x: 361, endPoint y: 75, distance: 303.7
click at [361, 84] on p "The ideal candidate has experience in customer service or client-facing roles, …" at bounding box center [600, 164] width 479 height 161
copy p "The ideal candidate has experience in customer service or client-facing roles, …"
click at [539, 362] on p "Volunteers contribute their skills directly to support Arthritis Society Canada…" at bounding box center [600, 358] width 479 height 115
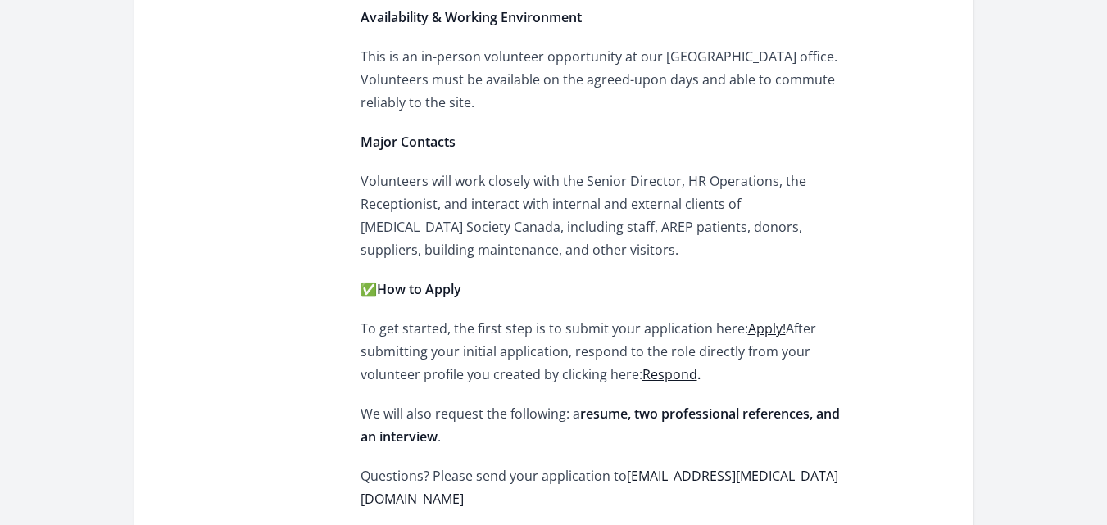
scroll to position [1541, 0]
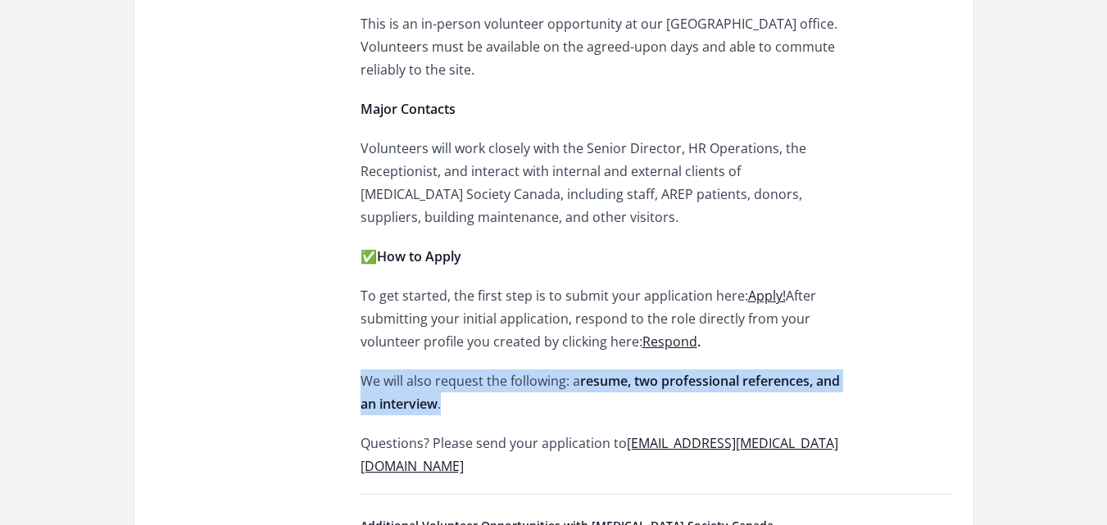
drag, startPoint x: 441, startPoint y: 385, endPoint x: 357, endPoint y: 361, distance: 87.1
copy p "We will also request the following: a resume, two professional references, and …"
click at [469, 245] on p "✅ How to Apply" at bounding box center [600, 256] width 479 height 23
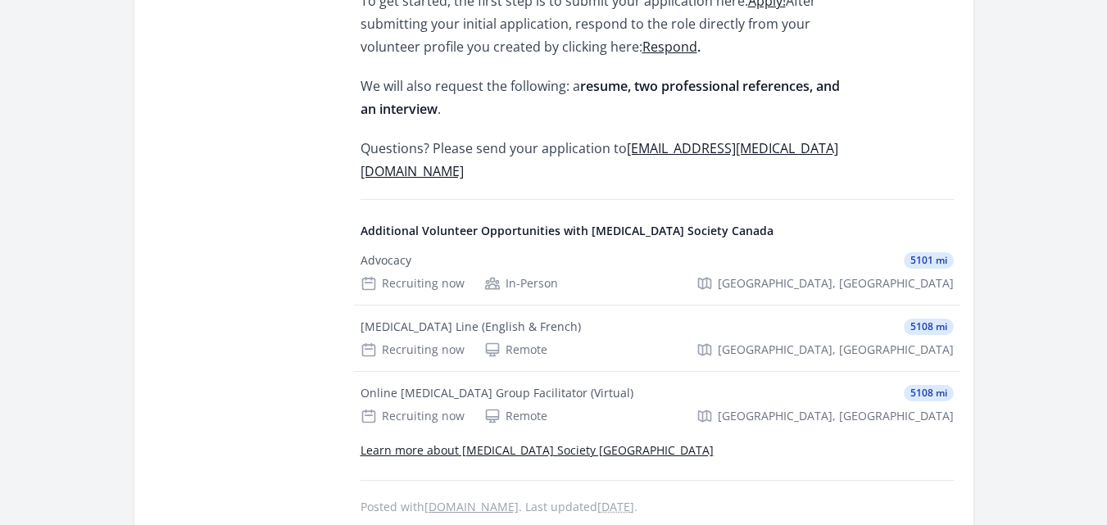
scroll to position [1869, 0]
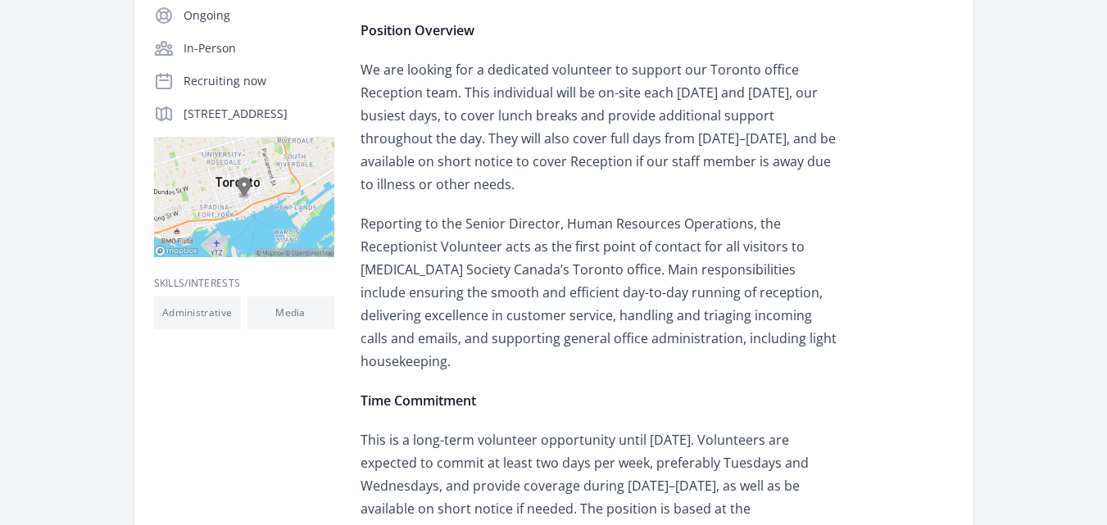
scroll to position [262, 0]
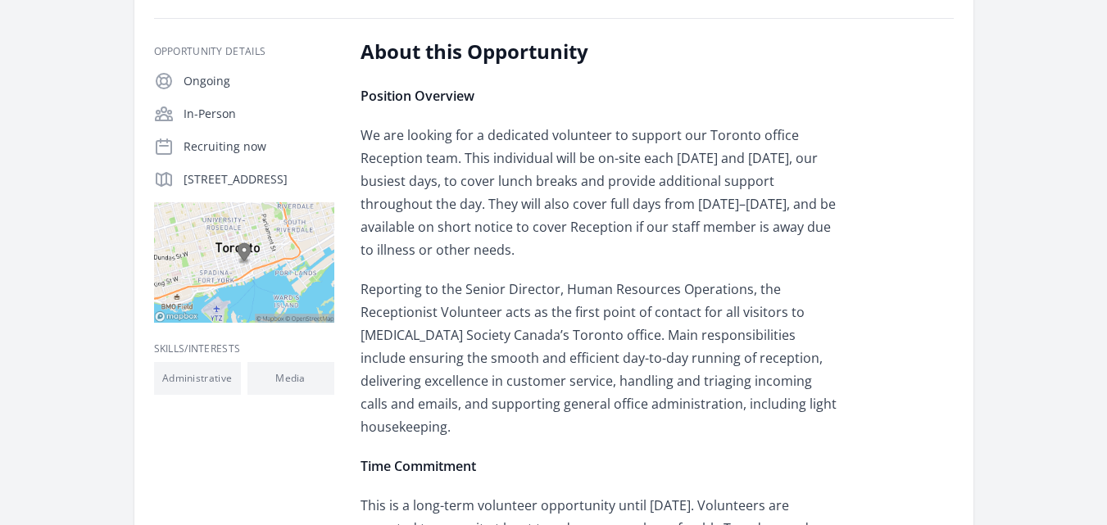
drag, startPoint x: 180, startPoint y: 177, endPoint x: 329, endPoint y: 184, distance: 149.3
click at [329, 184] on div "220 Bay St, Toronto, ON M5J" at bounding box center [244, 180] width 180 height 20
click at [252, 178] on p "220 Bay St, Toronto, ON M5J" at bounding box center [259, 179] width 151 height 16
drag, startPoint x: 183, startPoint y: 174, endPoint x: 310, endPoint y: 180, distance: 127.2
click at [310, 180] on p "220 Bay St, Toronto, ON M5J" at bounding box center [259, 179] width 151 height 16
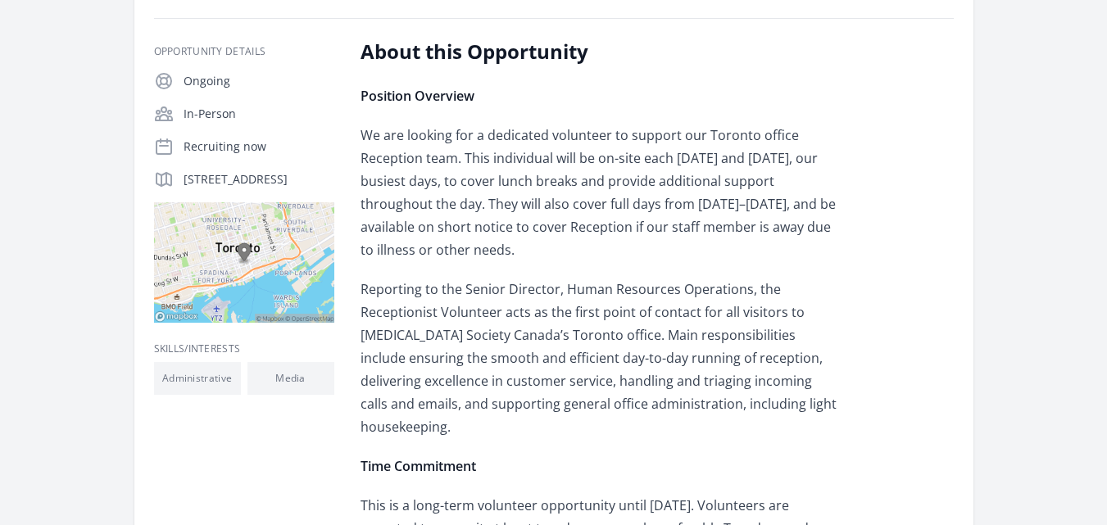
copy p "220 Bay St, Toronto, ON"
click at [458, 298] on p "Reporting to the Senior Director, Human Resources Operations, the Receptionist …" at bounding box center [600, 358] width 479 height 161
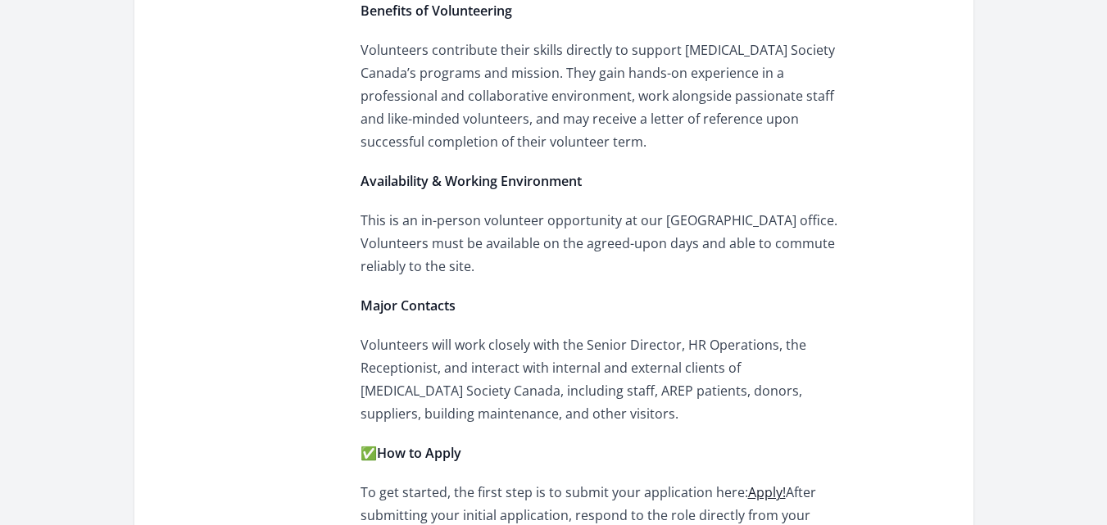
scroll to position [1377, 0]
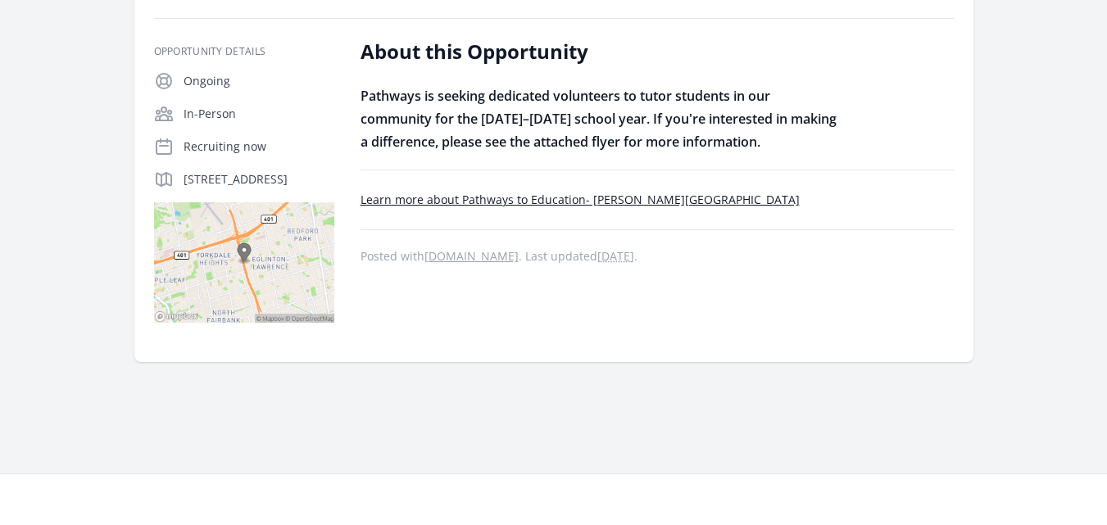
scroll to position [98, 0]
